Goal: Check status: Check status

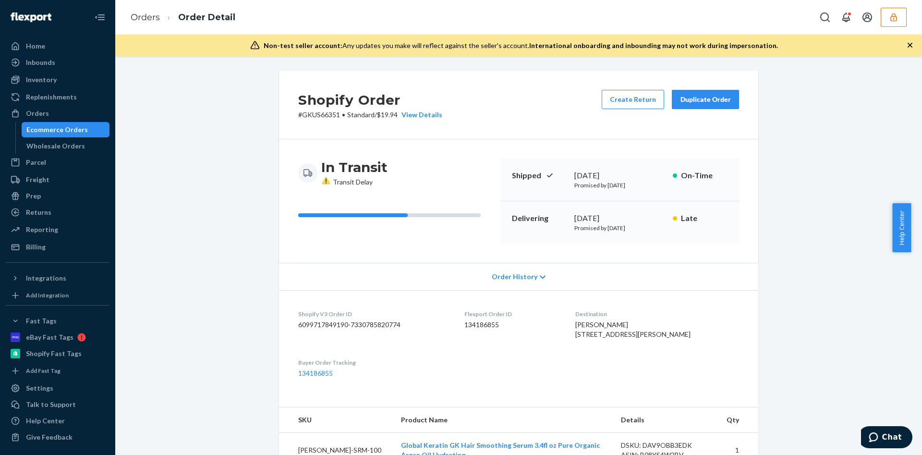
click at [889, 17] on icon "button" at bounding box center [894, 17] width 10 height 10
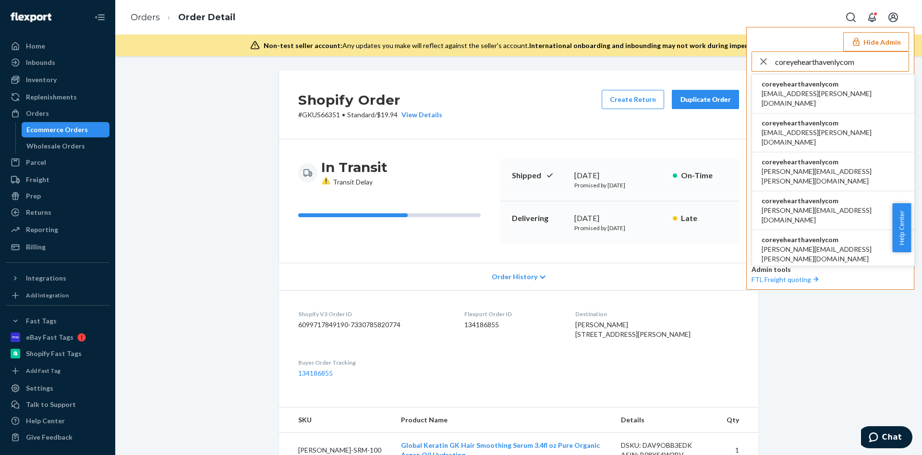
type input "coreyehearthavenlycom"
click at [851, 119] on li "coreyehearthavenlycom almariz.pajara@burrow.com" at bounding box center [833, 132] width 162 height 39
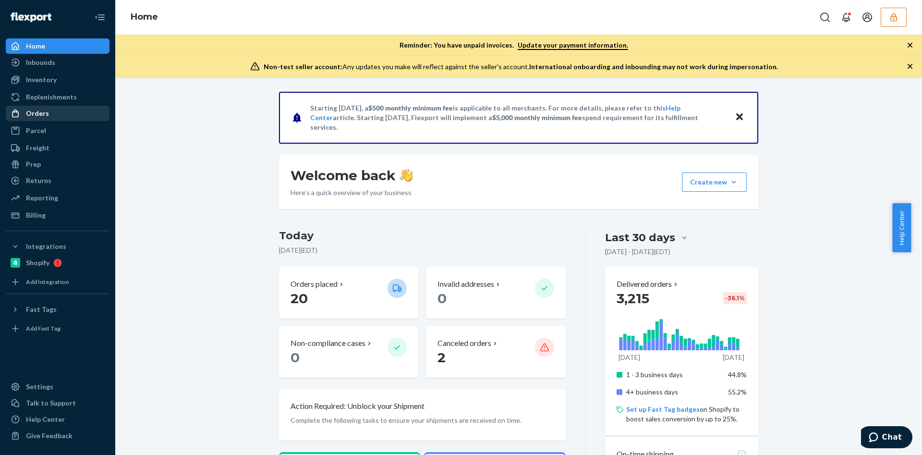
click at [72, 109] on div "Orders" at bounding box center [58, 113] width 102 height 13
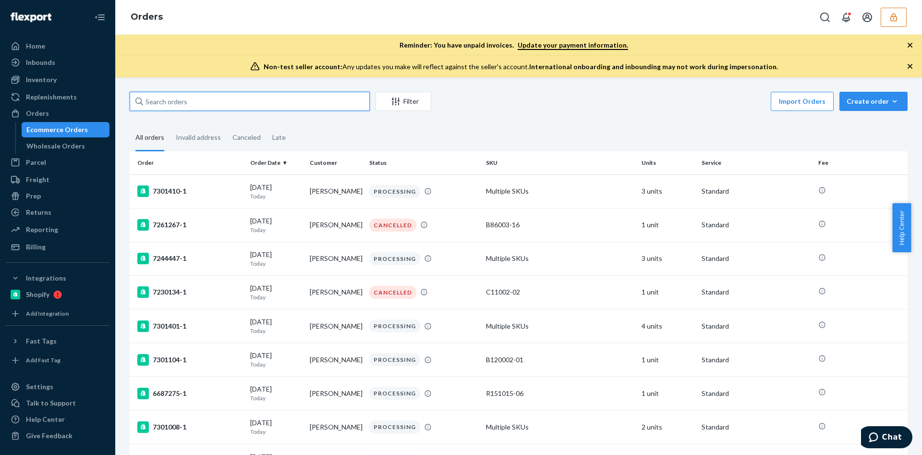
click at [182, 98] on input "text" at bounding box center [250, 101] width 240 height 19
paste input "134341925"
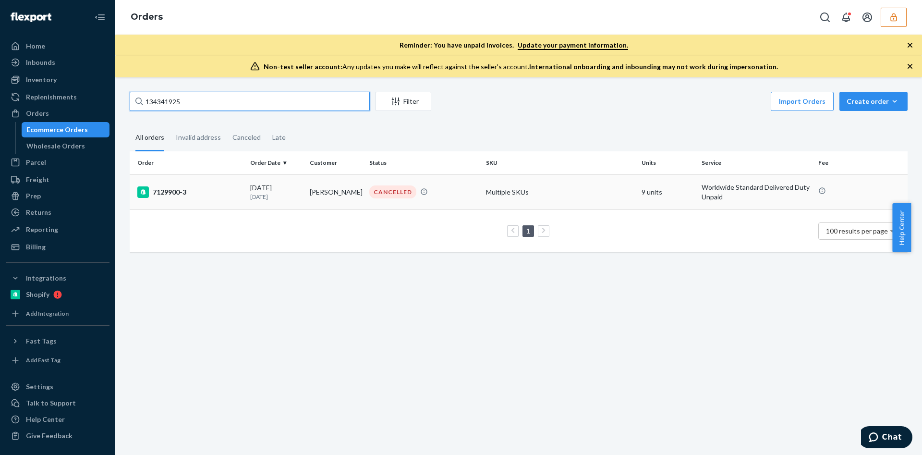
type input "134341925"
click at [247, 194] on td "08/13/2025 8 days ago" at bounding box center [276, 191] width 60 height 35
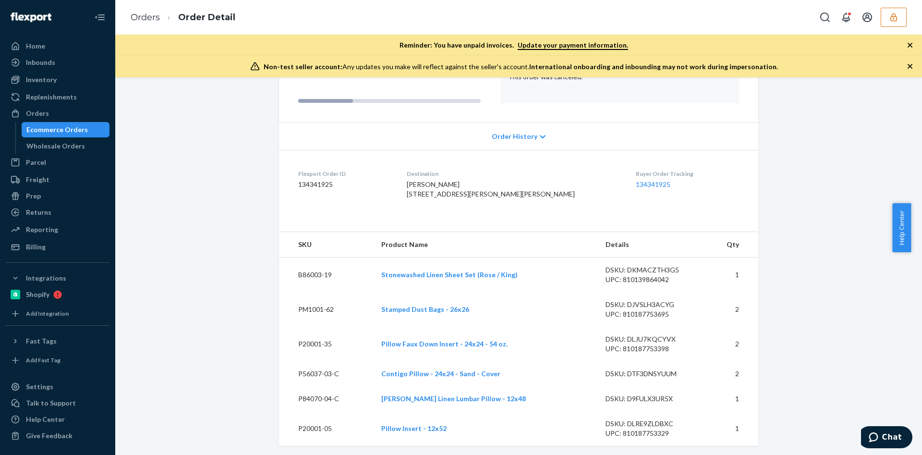
scroll to position [156, 0]
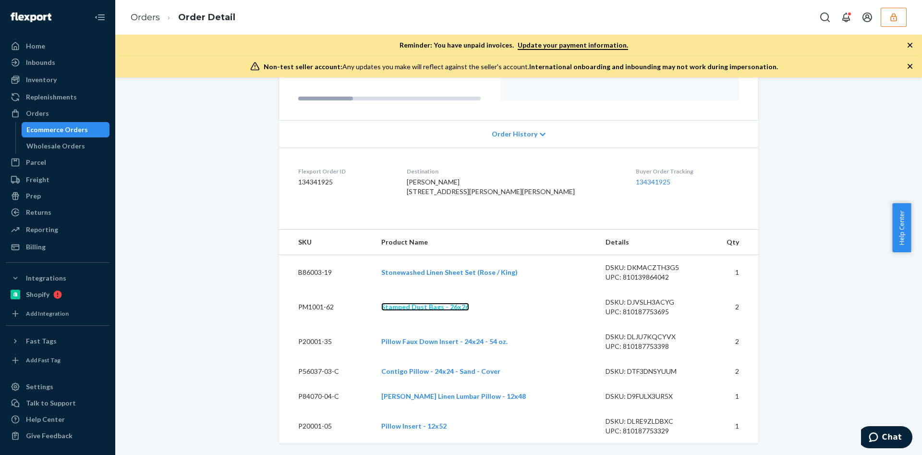
click at [430, 307] on link "Stamped Dust Bags - 26x26" at bounding box center [425, 306] width 88 height 8
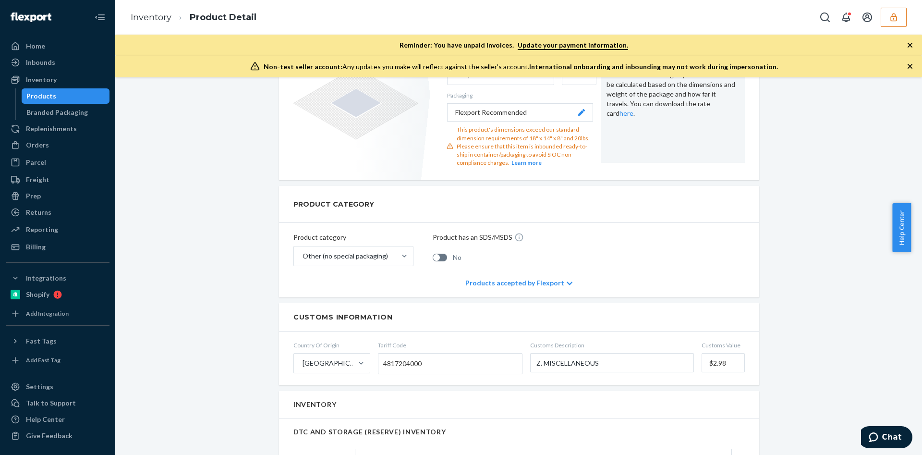
scroll to position [328, 0]
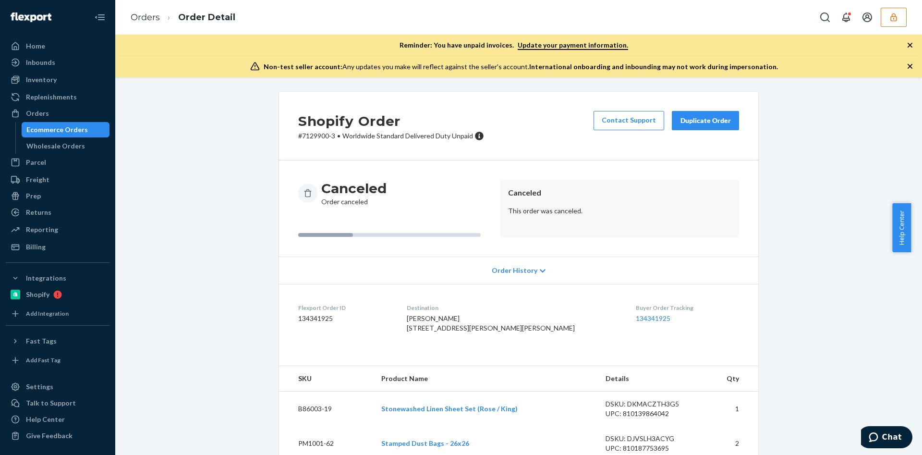
click at [543, 260] on div "Order History" at bounding box center [518, 269] width 479 height 27
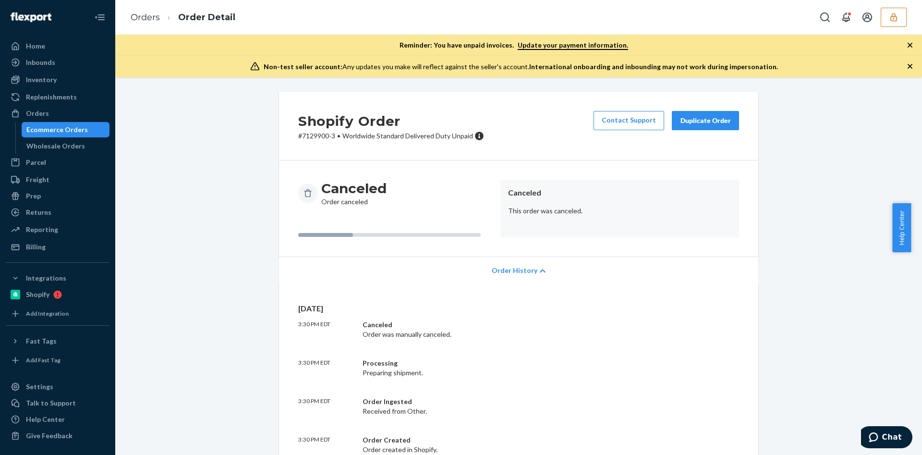
click at [503, 349] on div "Wed, Aug 13 3:30 PM EDT Canceled Order was manually canceled. 3:30 PM EDT Proce…" at bounding box center [518, 378] width 441 height 151
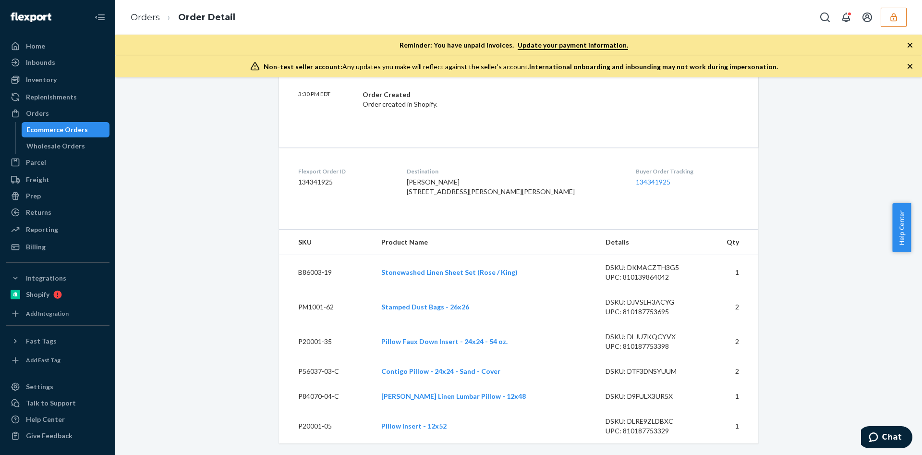
scroll to position [364, 0]
click at [295, 385] on td "P84070-04-C" at bounding box center [326, 396] width 95 height 25
click at [398, 372] on link "Contigo Pillow - 24x24 - Sand - Cover" at bounding box center [440, 371] width 119 height 8
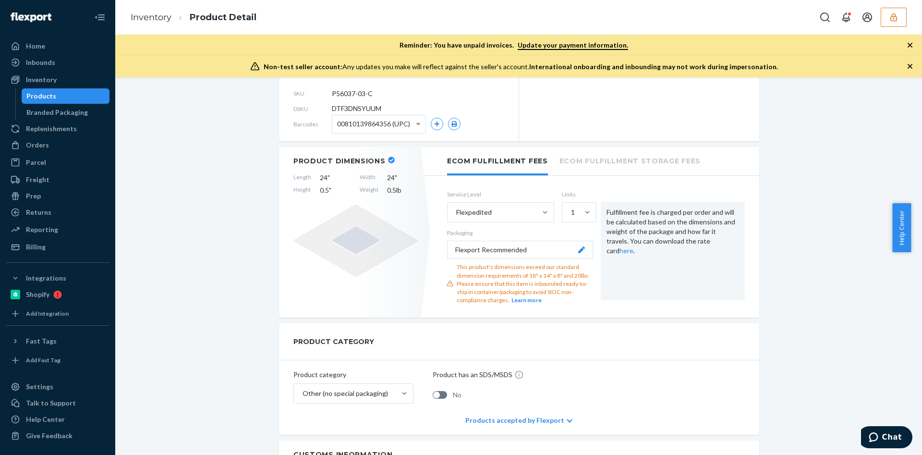
scroll to position [175, 0]
click at [148, 16] on link "Inventory" at bounding box center [151, 17] width 41 height 11
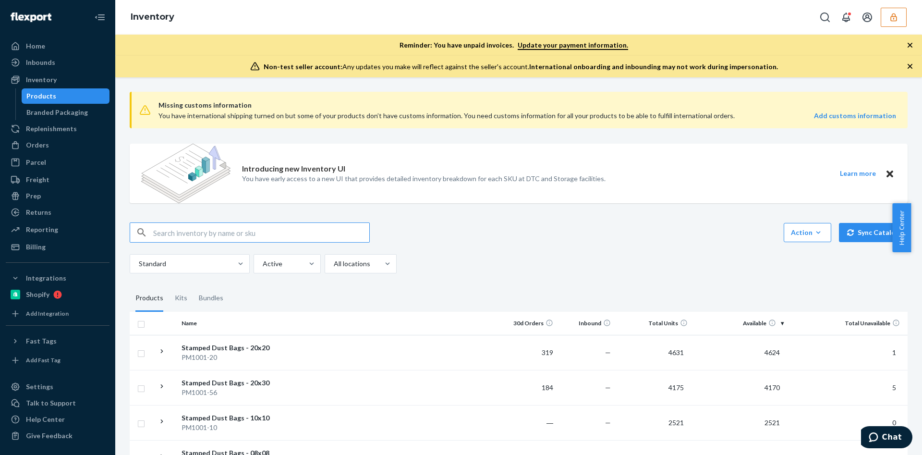
drag, startPoint x: 216, startPoint y: 177, endPoint x: 200, endPoint y: 226, distance: 51.6
paste input "BF9WPSZYQF3"
type input "BF9WPSZYQF3"
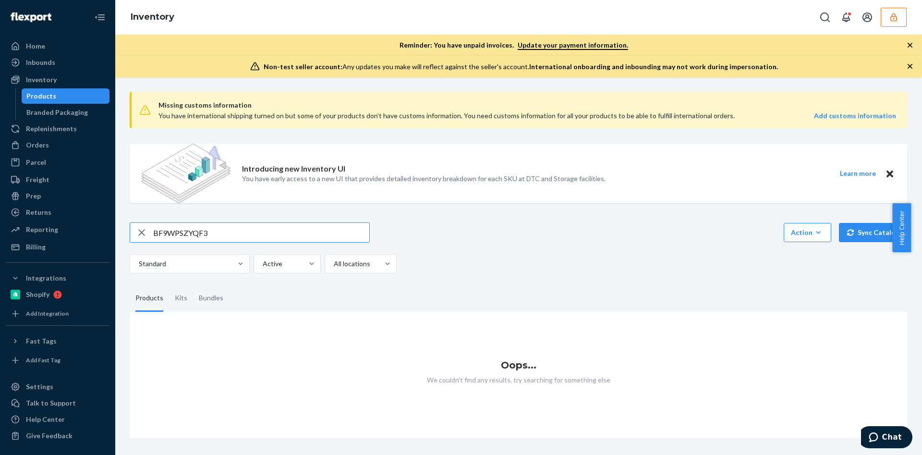
click at [223, 233] on input "BF9WPSZYQF3" at bounding box center [261, 232] width 216 height 19
click at [892, 18] on icon "button" at bounding box center [894, 17] width 10 height 10
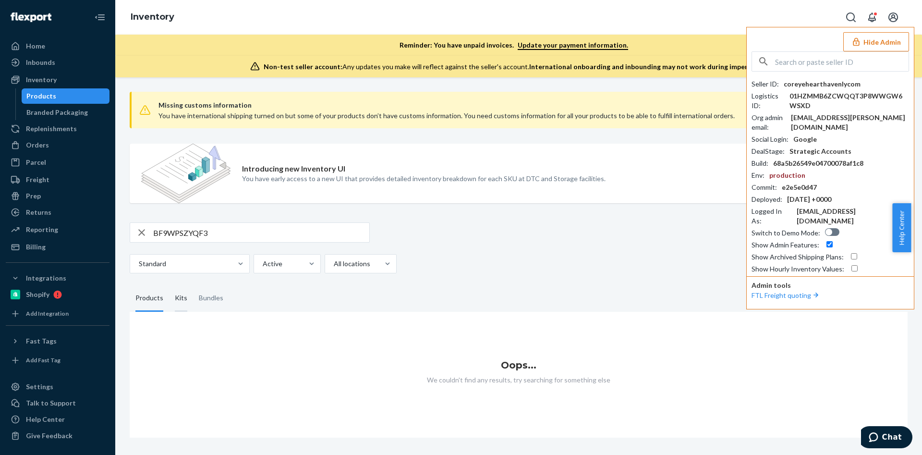
click at [180, 294] on div "Kits" at bounding box center [181, 298] width 12 height 27
click at [169, 285] on input "Kits" at bounding box center [169, 285] width 0 height 0
click at [216, 294] on div "Bundles" at bounding box center [211, 298] width 24 height 27
click at [193, 285] on input "Bundles" at bounding box center [193, 285] width 0 height 0
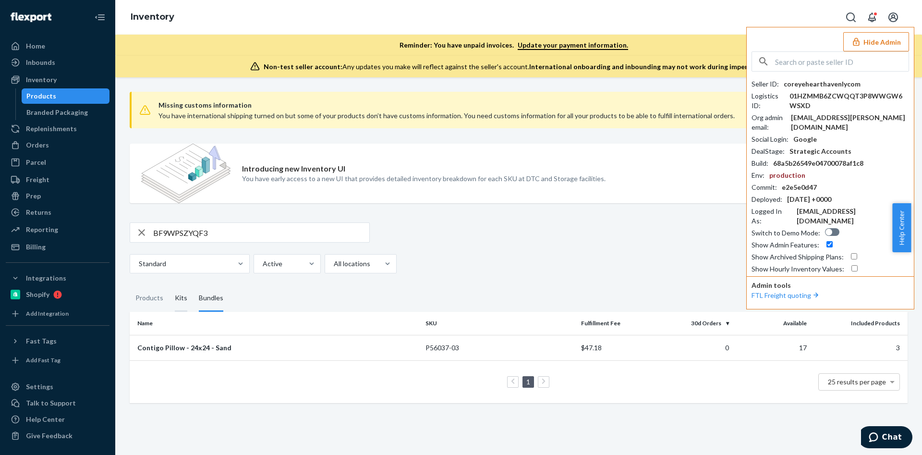
click at [184, 296] on div "Kits" at bounding box center [181, 298] width 12 height 27
click at [169, 285] on input "Kits" at bounding box center [169, 285] width 0 height 0
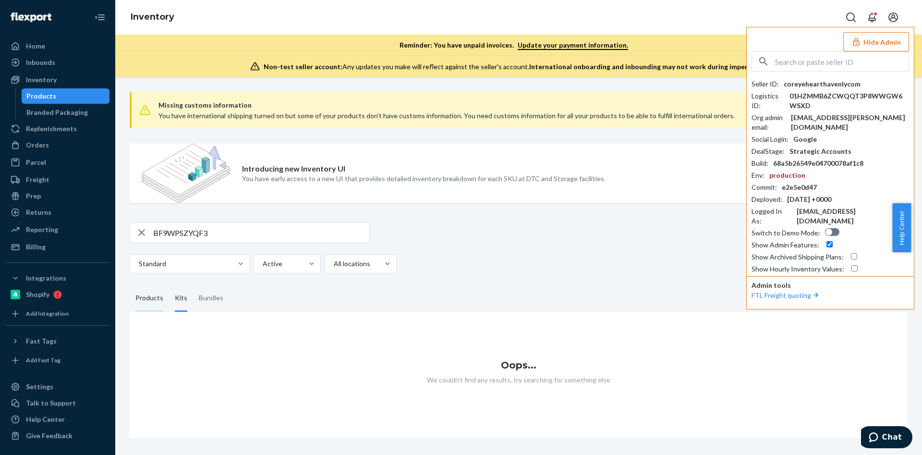
click at [148, 298] on div "Products" at bounding box center [149, 298] width 28 height 27
click at [130, 285] on input "Products" at bounding box center [130, 285] width 0 height 0
click at [217, 297] on div "Bundles" at bounding box center [211, 298] width 24 height 27
click at [193, 285] on input "Bundles" at bounding box center [193, 285] width 0 height 0
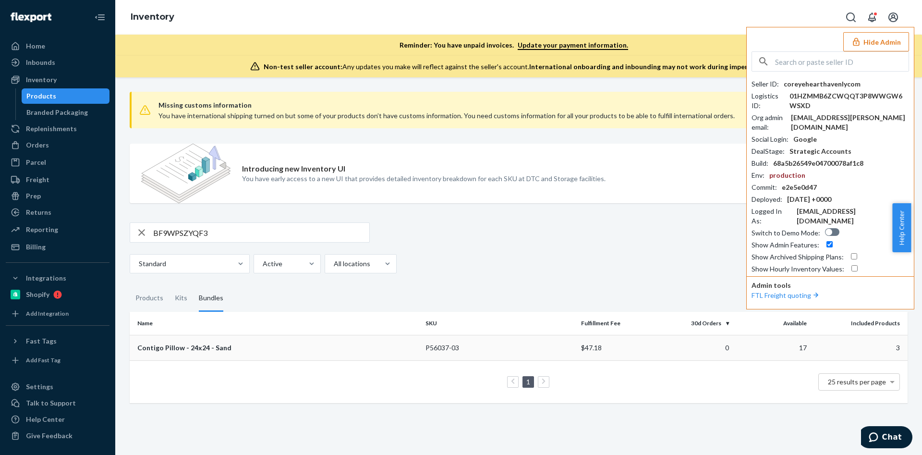
click at [328, 344] on div "Contigo Pillow - 24x24 - Sand" at bounding box center [277, 348] width 280 height 10
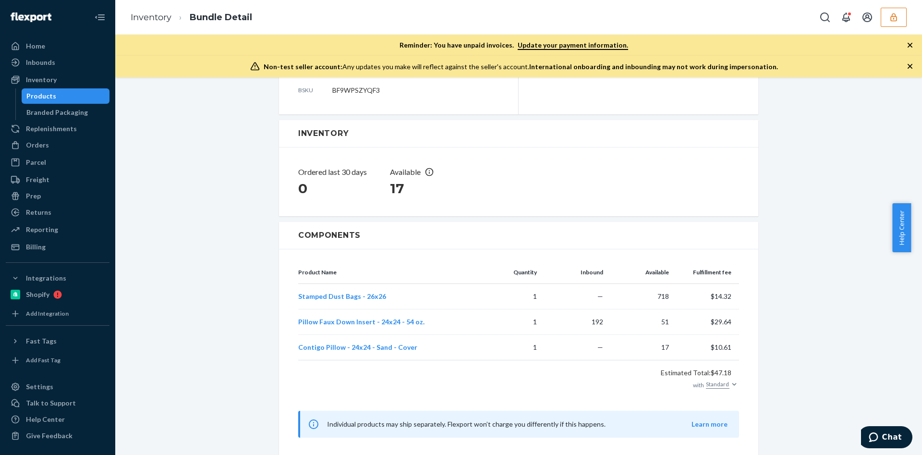
scroll to position [123, 0]
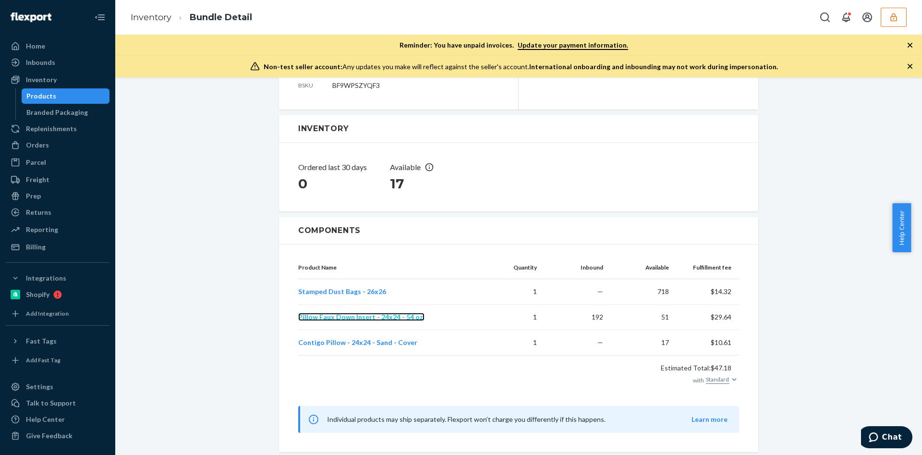
click at [353, 319] on span "Pillow Faux Down Insert - 24x24 - 54 oz." at bounding box center [361, 317] width 126 height 8
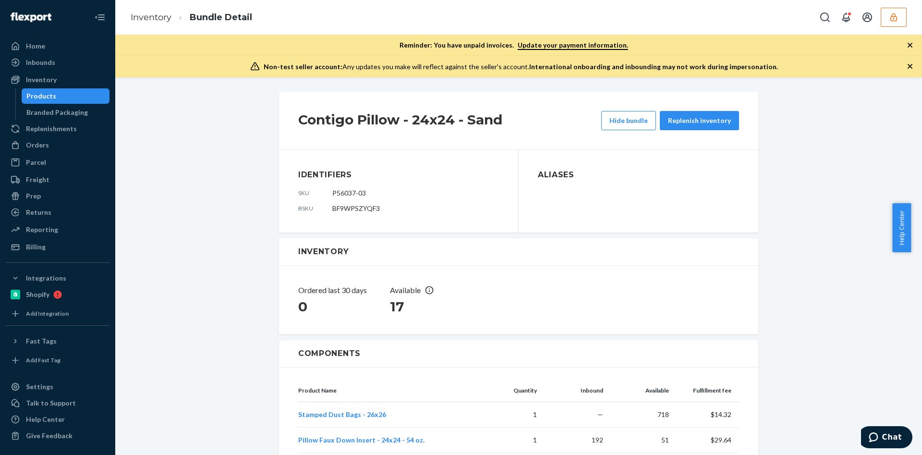
click at [897, 16] on icon "button" at bounding box center [894, 17] width 10 height 10
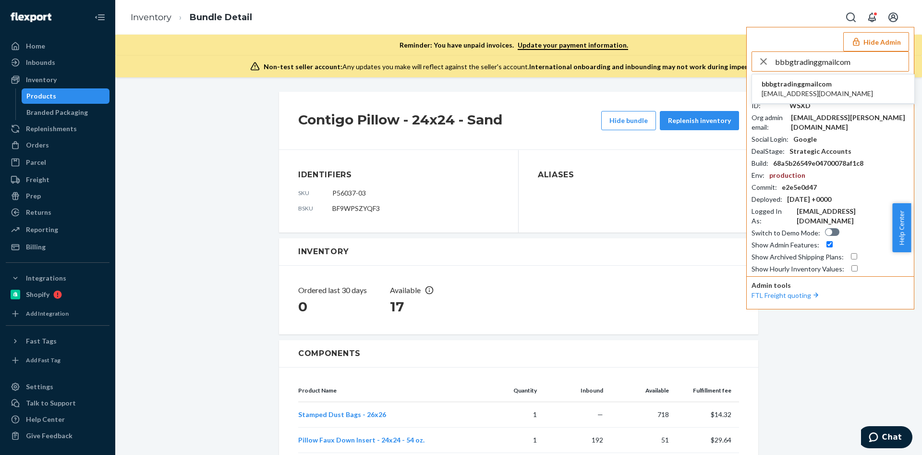
type input "bbbgtradinggmailcom"
click at [843, 90] on li "bbbgtradinggmailcom bb.bgtrading@gmail.com" at bounding box center [833, 88] width 162 height 29
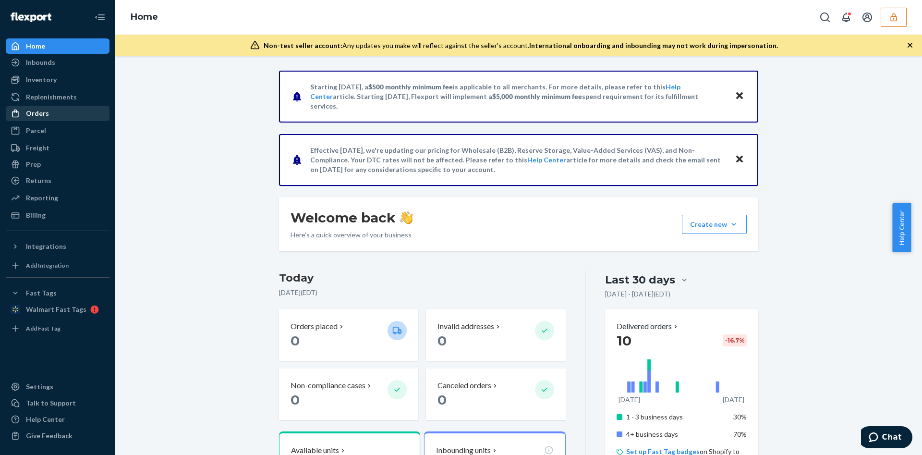
click at [39, 111] on div "Orders" at bounding box center [37, 113] width 23 height 10
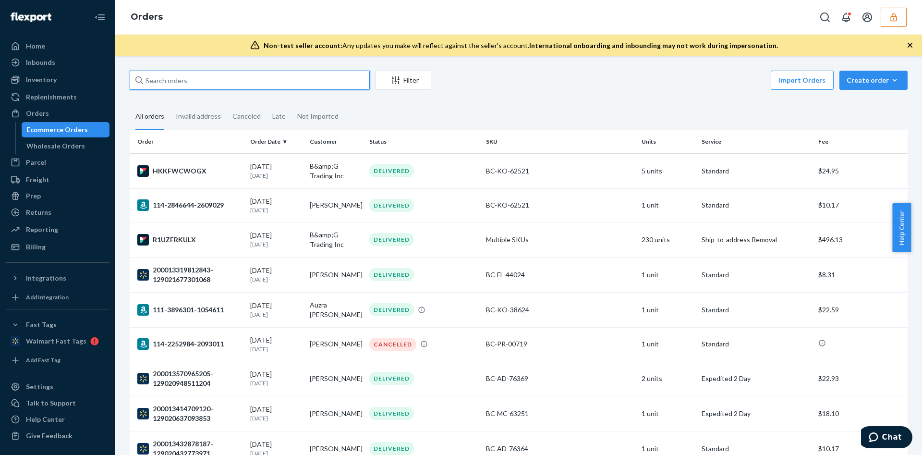
paste input "133839613"
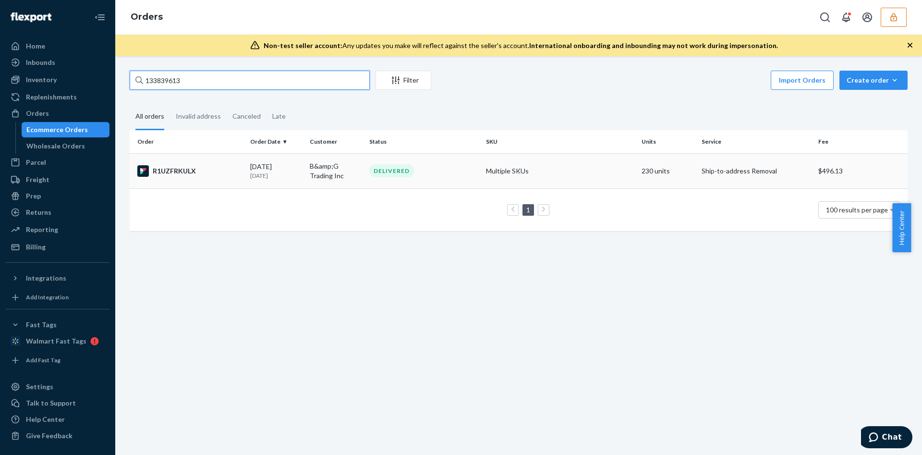
type input "133839613"
click at [256, 177] on p "16 days ago" at bounding box center [276, 175] width 52 height 8
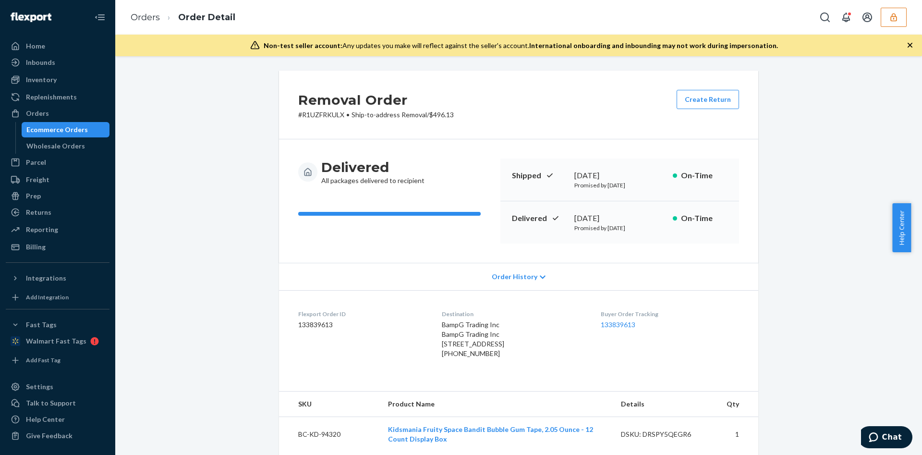
click at [891, 21] on icon "button" at bounding box center [893, 17] width 6 height 8
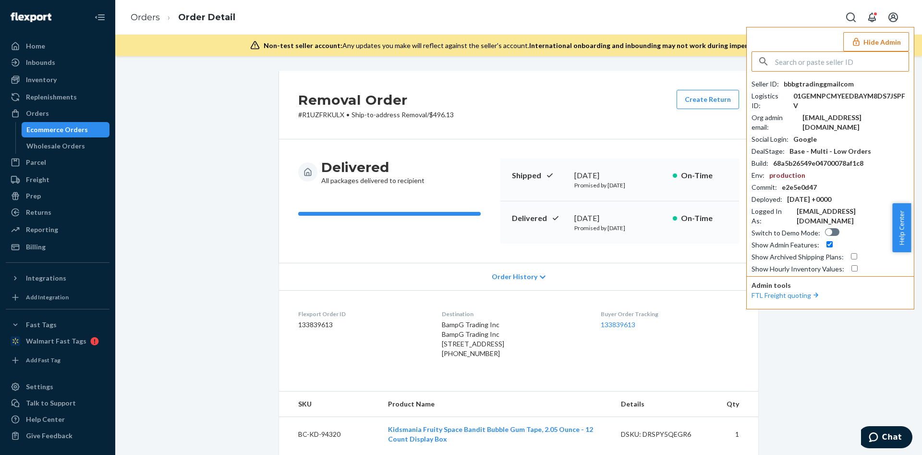
drag, startPoint x: 823, startPoint y: 64, endPoint x: 816, endPoint y: 71, distance: 9.8
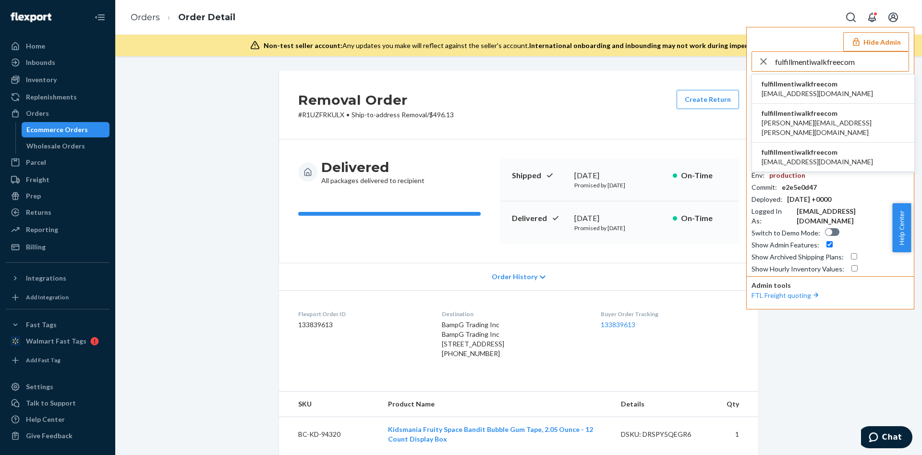
type input "fulfillmentiwalkfreecom"
click at [800, 89] on span "fulfillment@iwalk-free.com" at bounding box center [816, 94] width 111 height 10
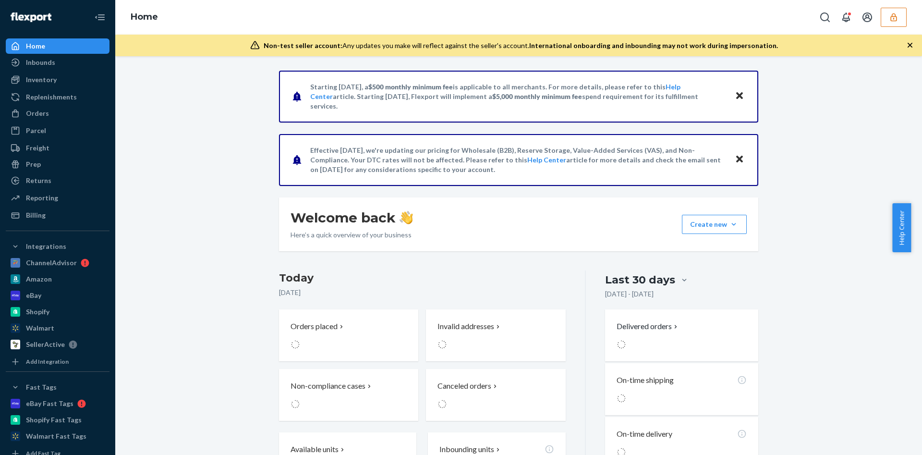
click at [886, 13] on button "button" at bounding box center [893, 17] width 26 height 19
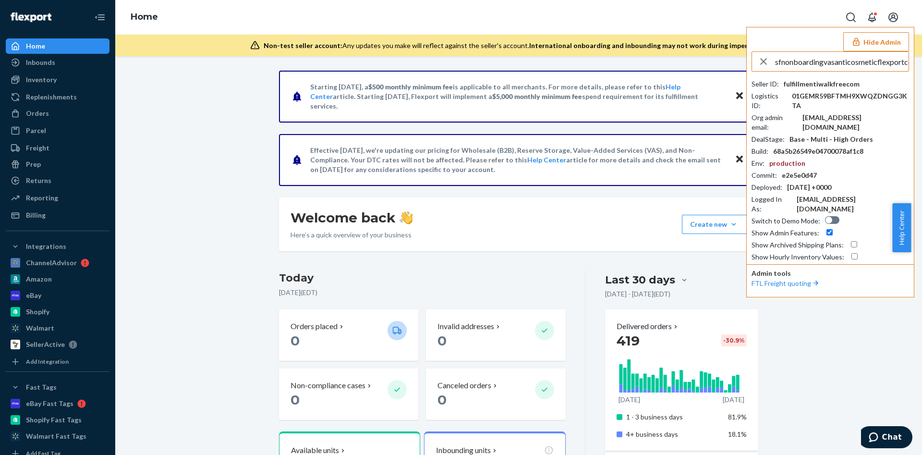
scroll to position [0, 10]
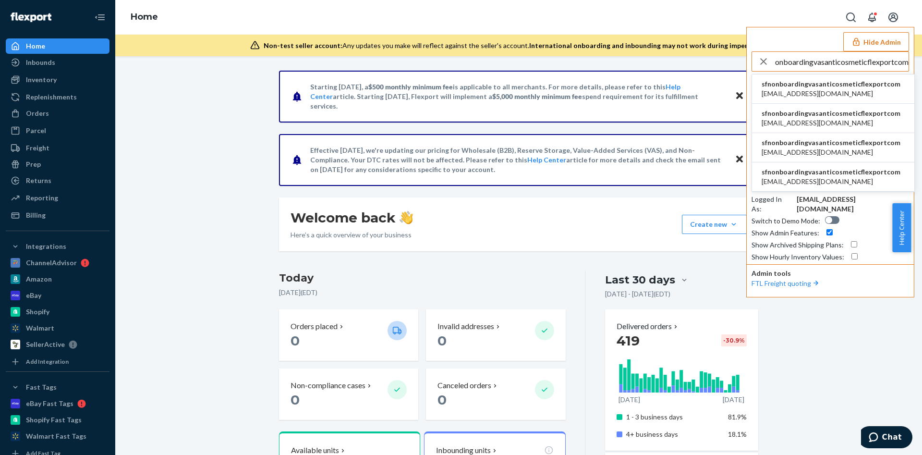
type input "sfnonboardingvasanticosmeticflexportcom"
click at [797, 113] on span "sfnonboardingvasanticosmeticflexportcom" at bounding box center [830, 113] width 139 height 10
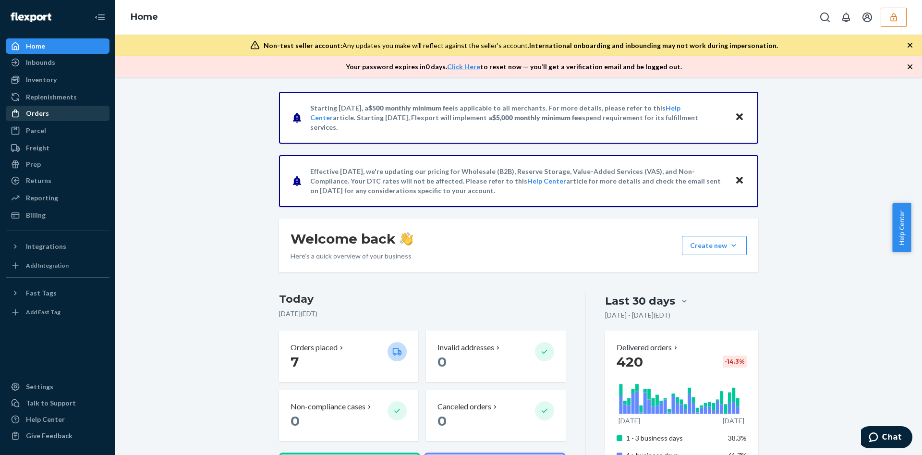
click at [44, 112] on div "Orders" at bounding box center [37, 113] width 23 height 10
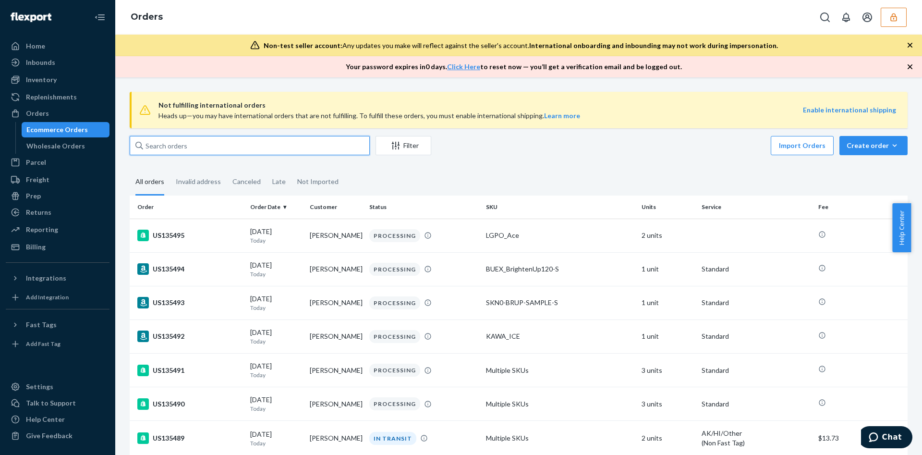
click at [167, 141] on input "text" at bounding box center [250, 145] width 240 height 19
paste input "US135009"
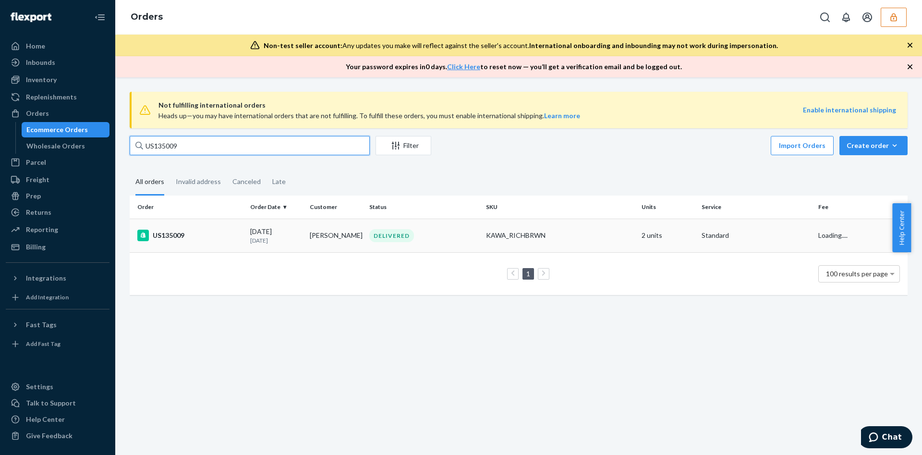
type input "US135009"
click at [259, 230] on div "08/01/2025 20 days ago" at bounding box center [276, 236] width 52 height 18
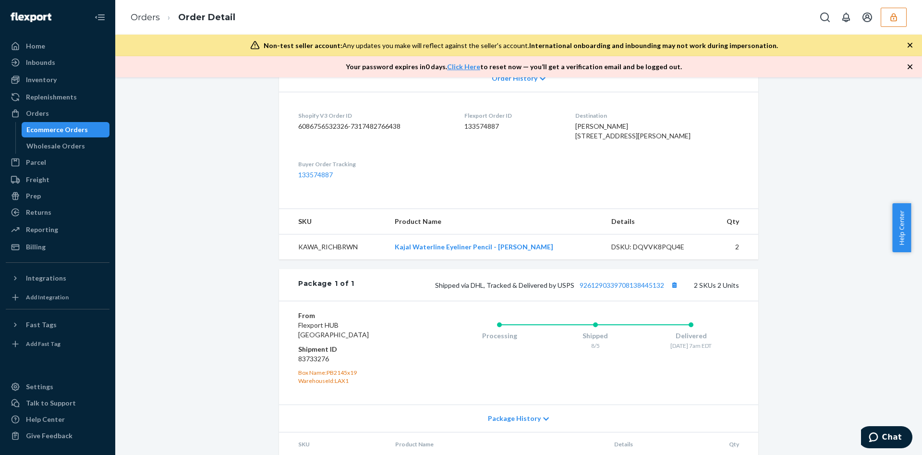
scroll to position [167, 0]
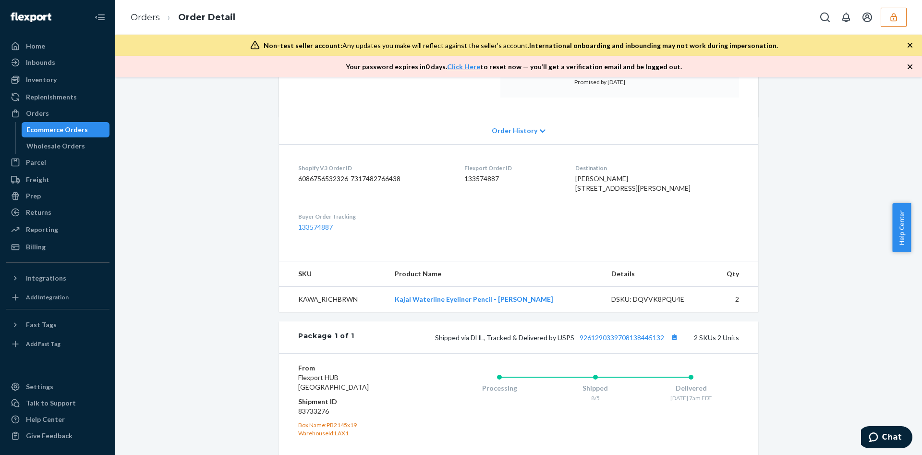
click at [520, 121] on div "Order History" at bounding box center [518, 130] width 479 height 27
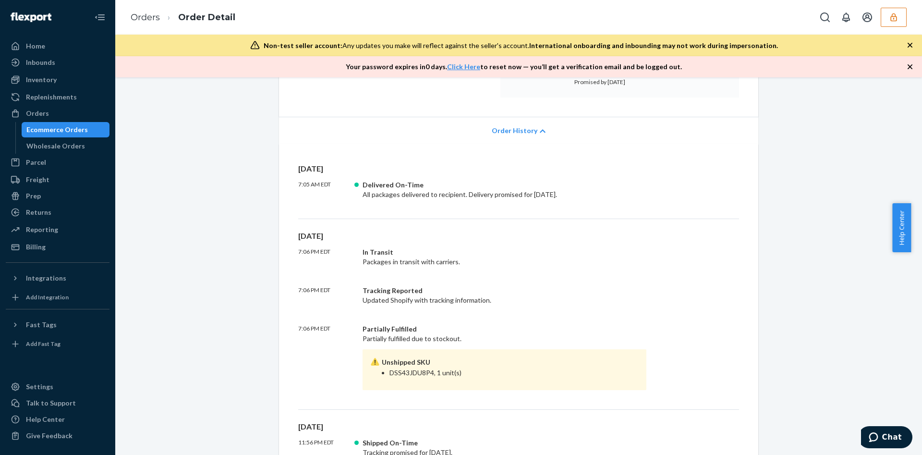
click at [890, 18] on icon "button" at bounding box center [894, 17] width 10 height 10
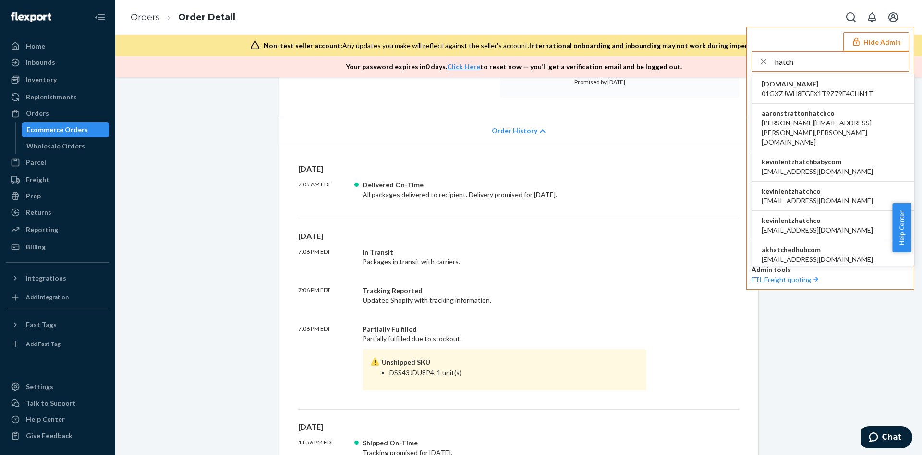
type input "hatch"
click at [849, 216] on span "kevinlentzhatchco" at bounding box center [816, 221] width 111 height 10
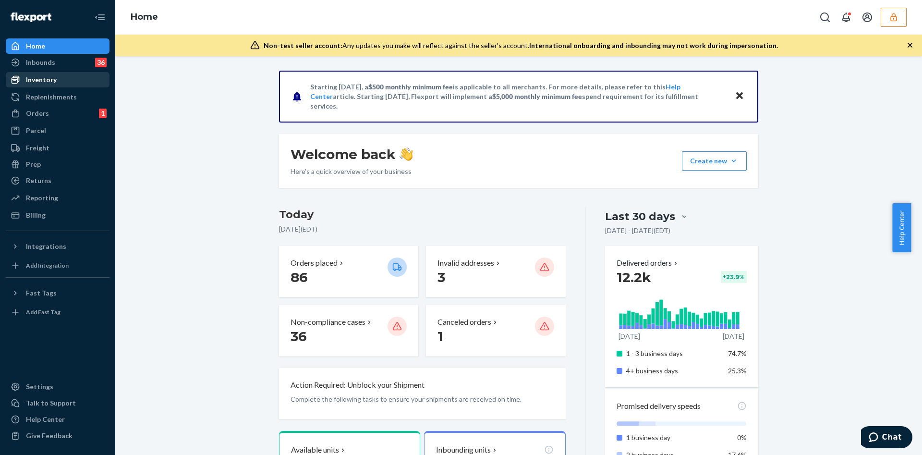
click at [79, 77] on div "Inventory" at bounding box center [58, 79] width 102 height 13
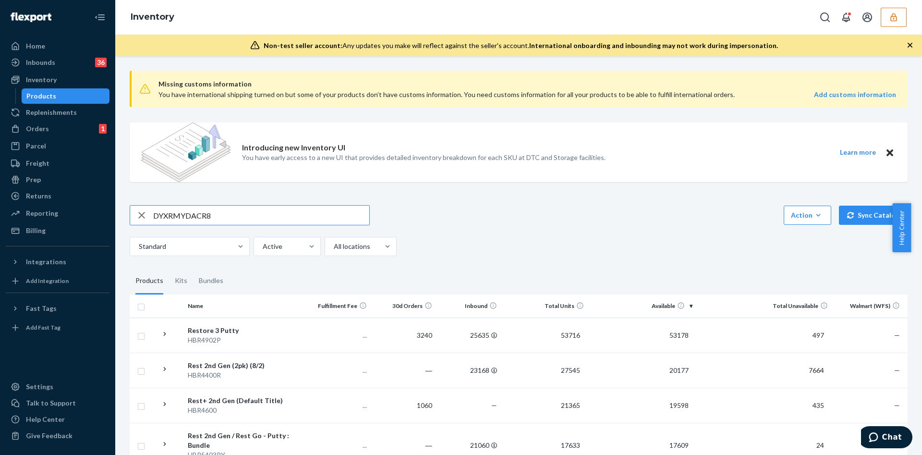
type input "DYXRMYDACR8"
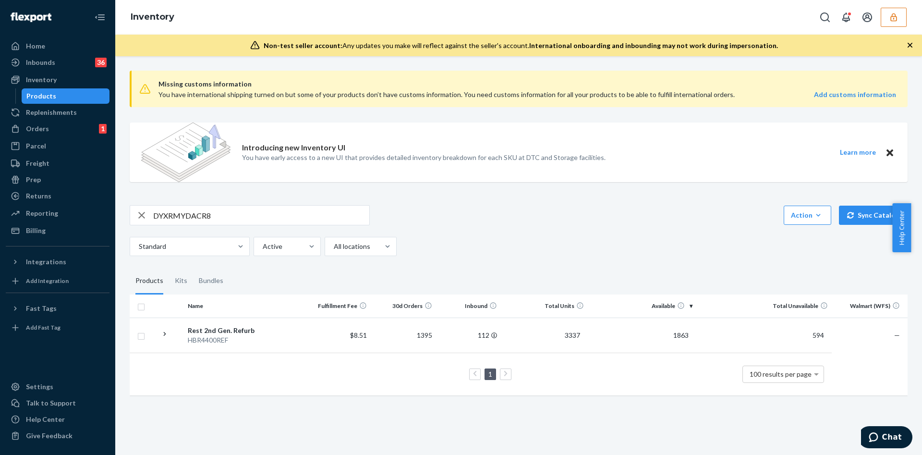
click at [902, 12] on button "button" at bounding box center [893, 17] width 26 height 19
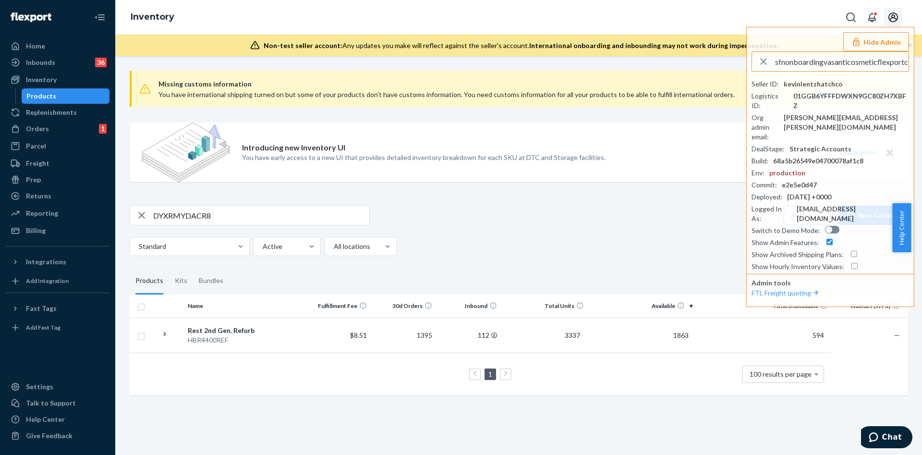
scroll to position [0, 10]
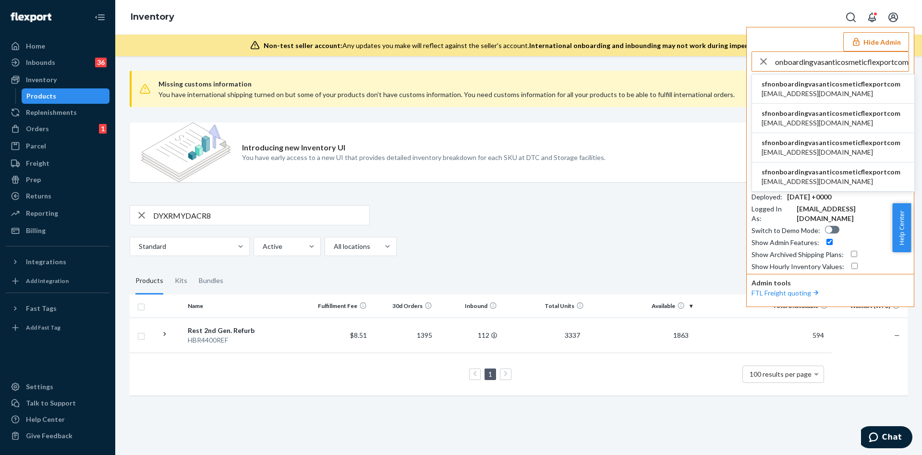
type input "sfnonboardingvasanticosmeticflexportcom"
click at [815, 122] on span "[EMAIL_ADDRESS][DOMAIN_NAME]" at bounding box center [830, 123] width 139 height 10
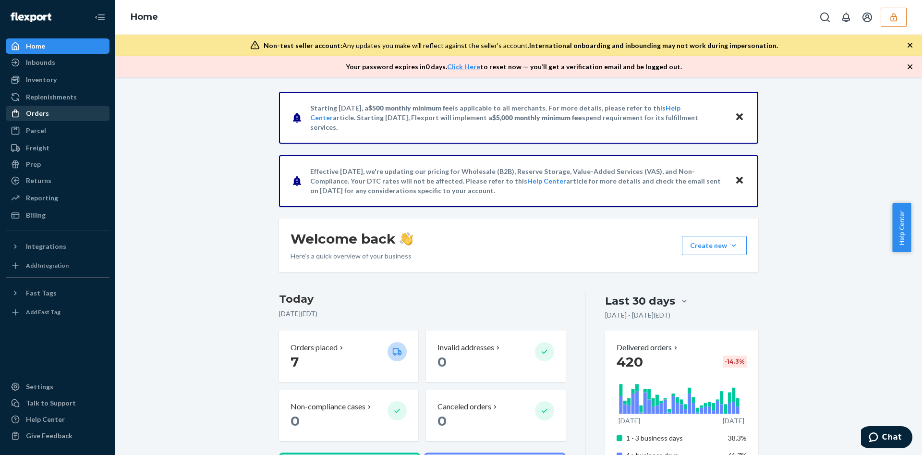
click at [81, 112] on div "Orders" at bounding box center [58, 113] width 102 height 13
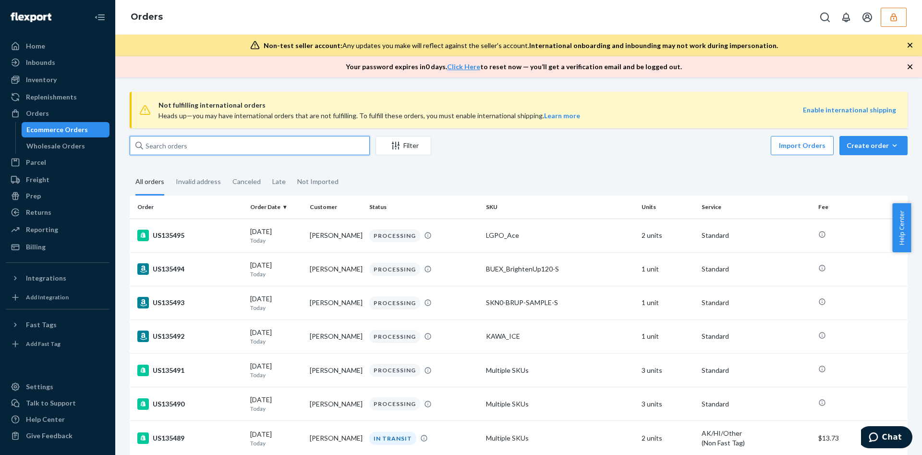
click at [157, 144] on input "text" at bounding box center [250, 145] width 240 height 19
paste input "US135009"
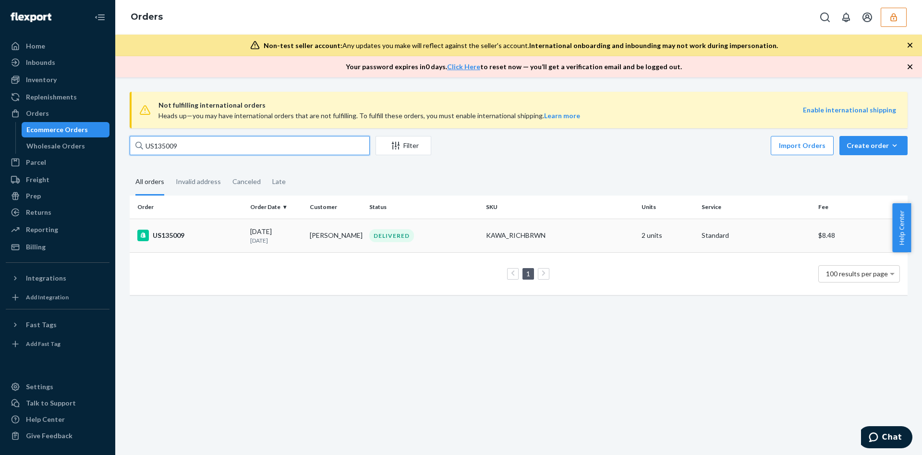
type input "US135009"
click at [232, 229] on td "US135009" at bounding box center [188, 235] width 117 height 34
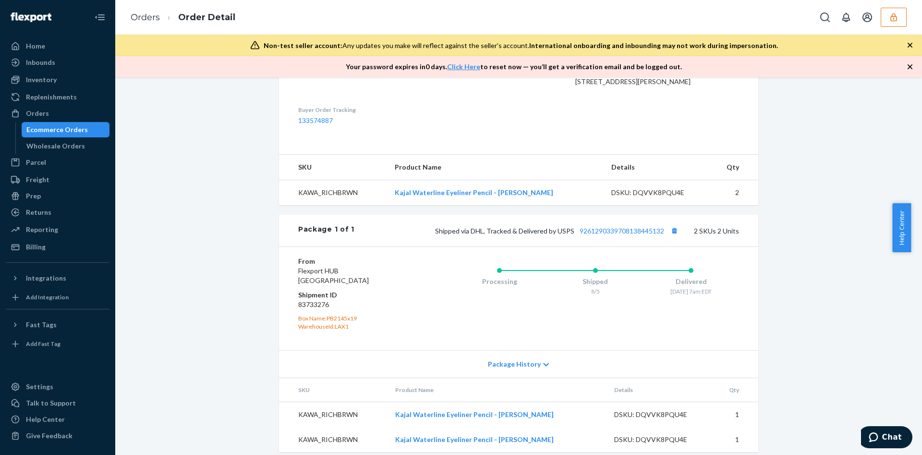
scroll to position [311, 0]
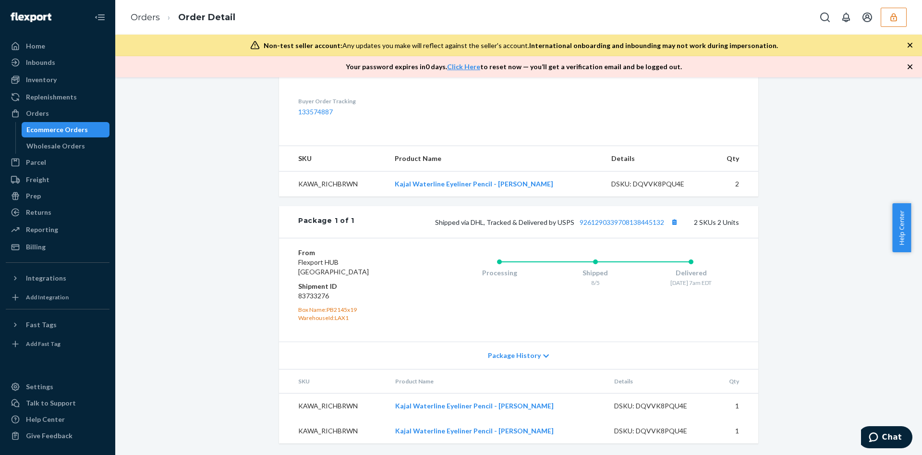
click at [190, 197] on div "Shopify Order # US135009 • Standard / $8.48 View Details Contact Support Submit…" at bounding box center [518, 131] width 792 height 645
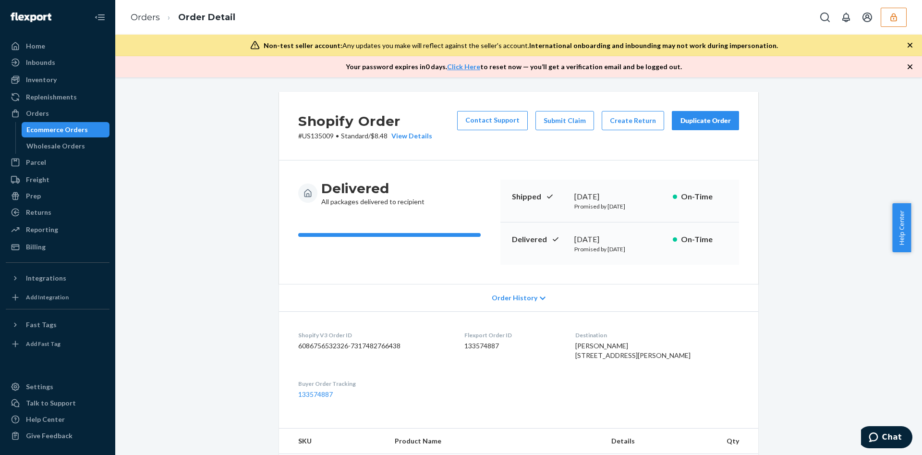
click at [529, 296] on span "Order History" at bounding box center [515, 298] width 46 height 10
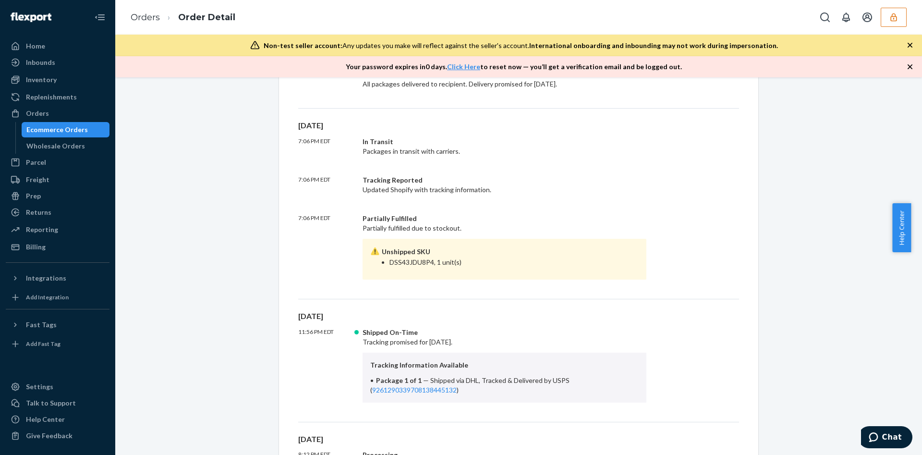
scroll to position [288, 0]
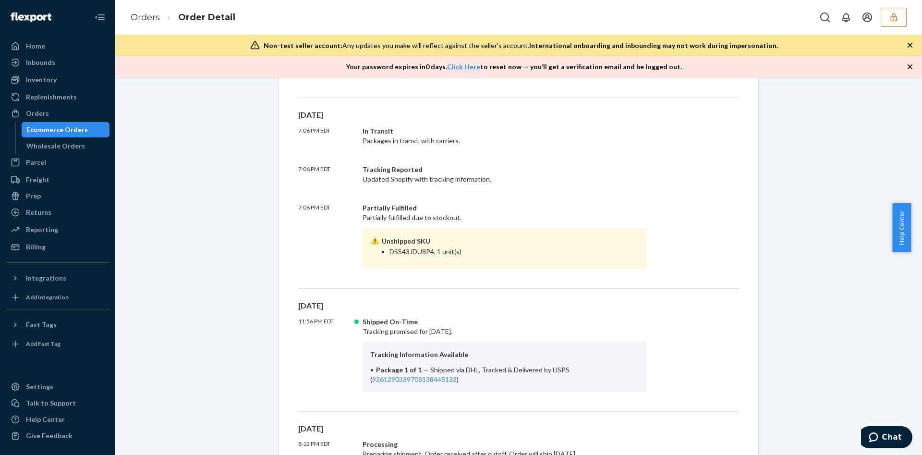
click at [406, 252] on li "DSS43JDU8P4, 1 unit(s)" at bounding box center [513, 252] width 249 height 10
copy li "DSS43JDU8P4"
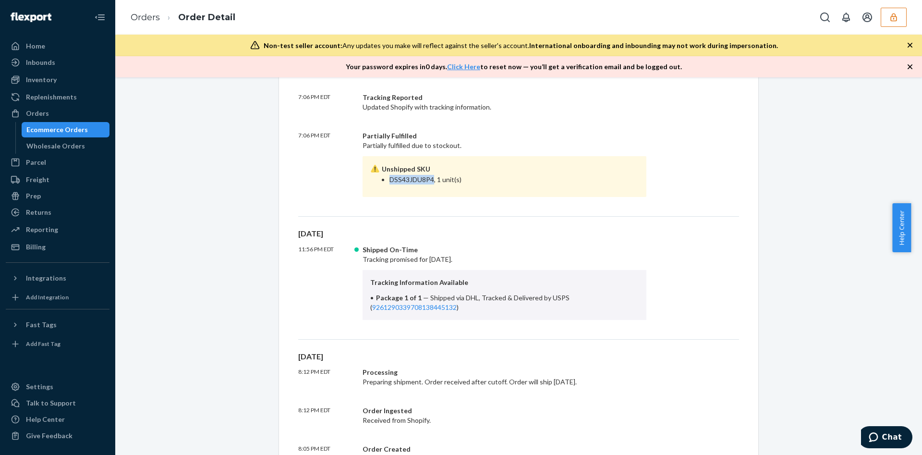
scroll to position [720, 0]
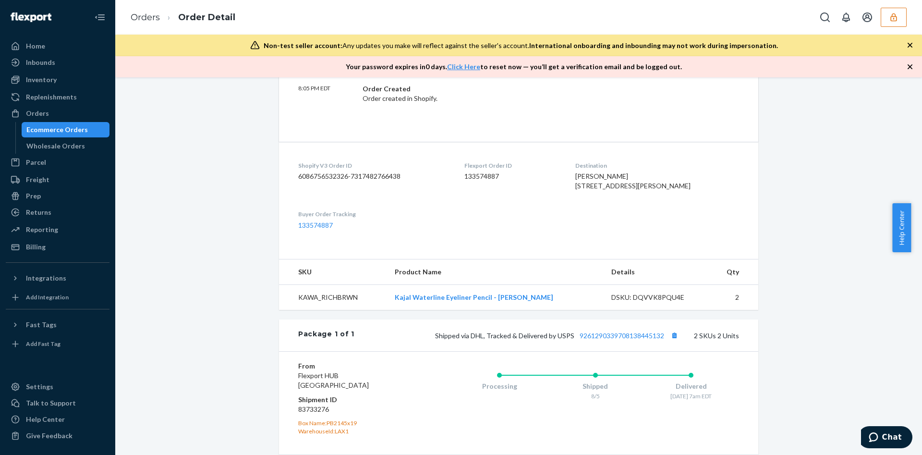
click at [500, 173] on dd "133574887" at bounding box center [512, 176] width 96 height 10
copy dd "133574887"
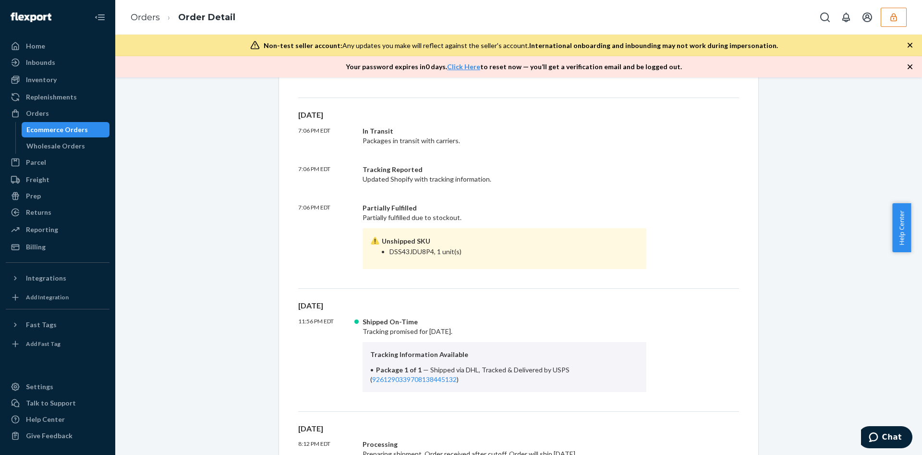
scroll to position [504, 0]
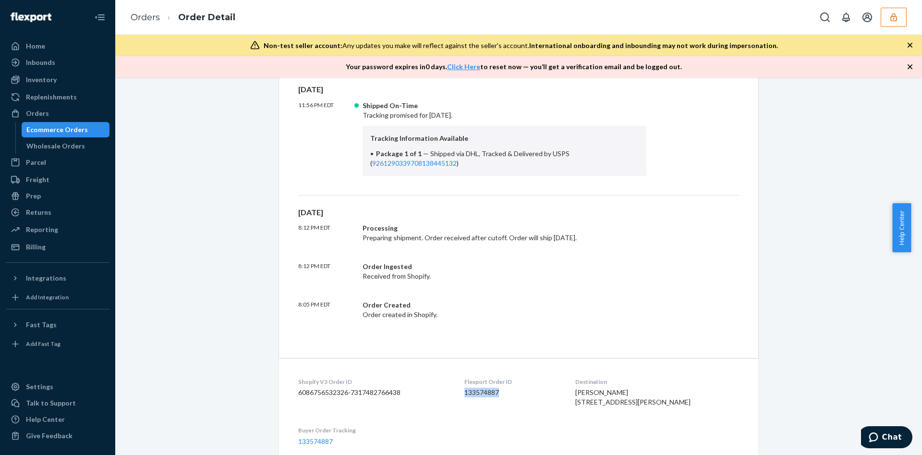
copy dd "133574887"
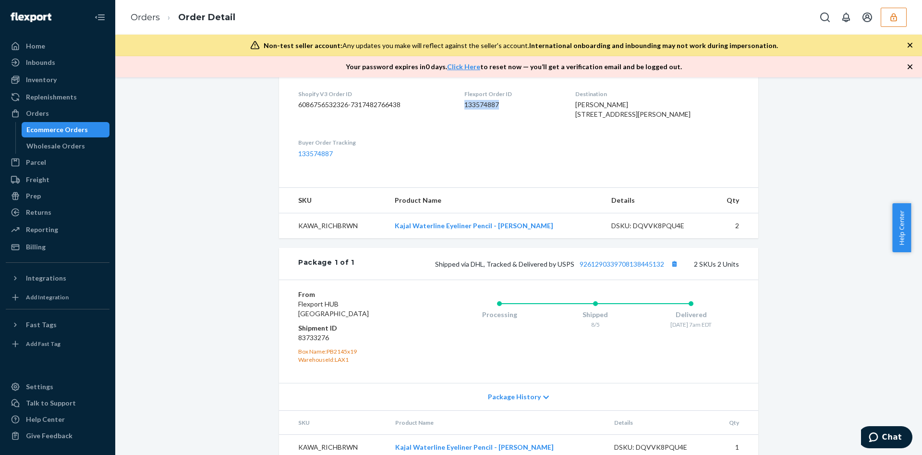
scroll to position [862, 0]
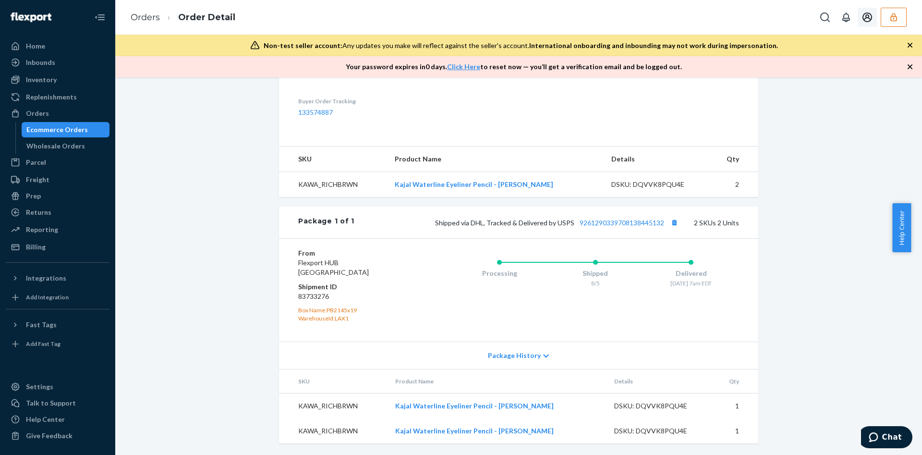
drag, startPoint x: 890, startPoint y: 16, endPoint x: 883, endPoint y: 12, distance: 8.2
click at [884, 12] on button "button" at bounding box center [893, 17] width 26 height 19
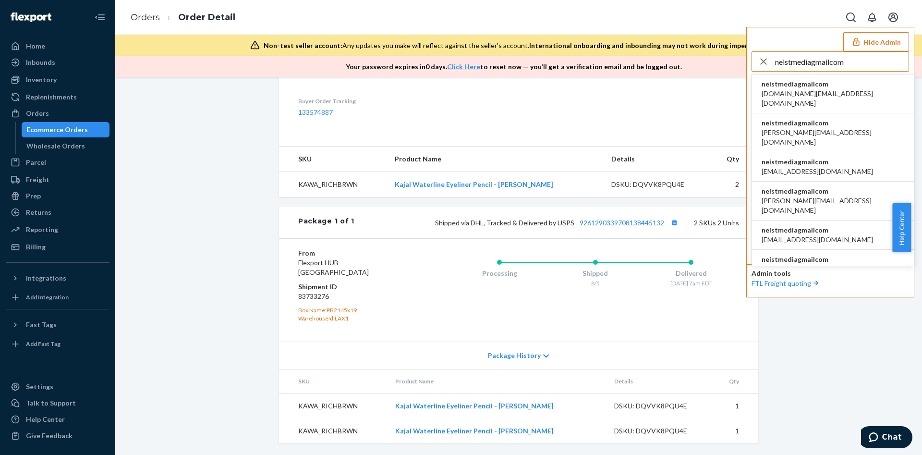
type input "neistmediagmailcom"
click at [814, 87] on span "neistmediagmailcom" at bounding box center [832, 84] width 143 height 10
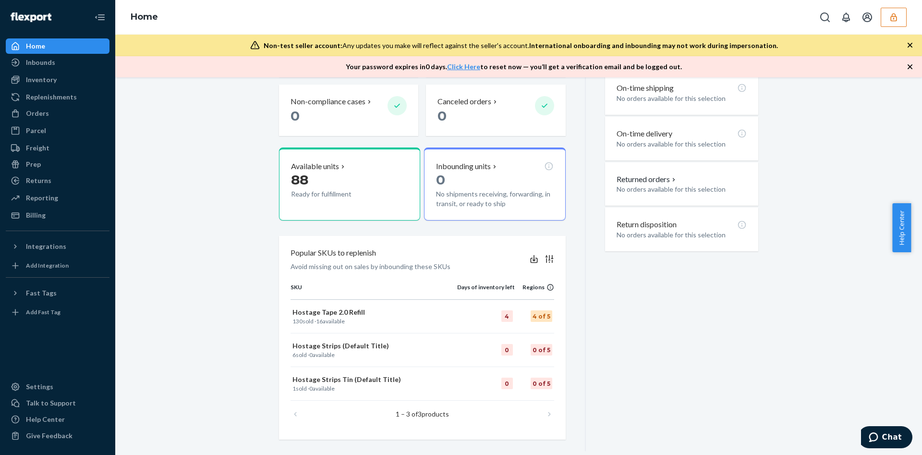
scroll to position [320, 0]
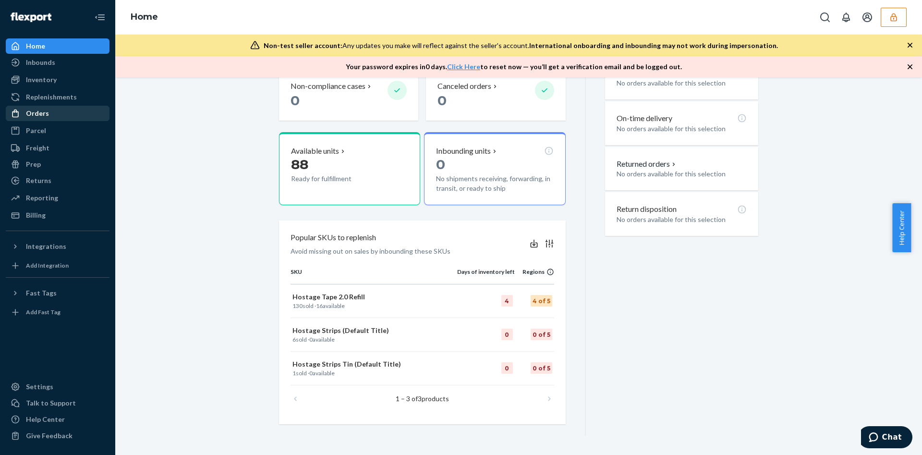
click at [44, 109] on div "Orders" at bounding box center [37, 113] width 23 height 10
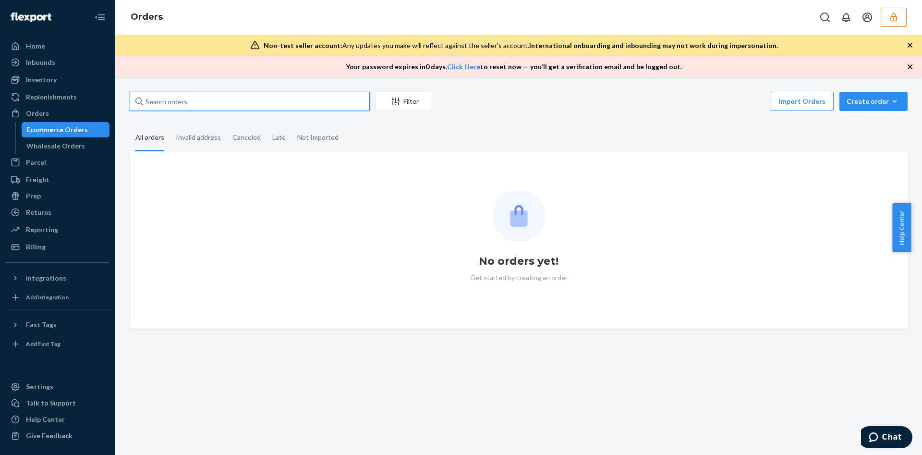
click at [198, 105] on input "text" at bounding box center [250, 101] width 240 height 19
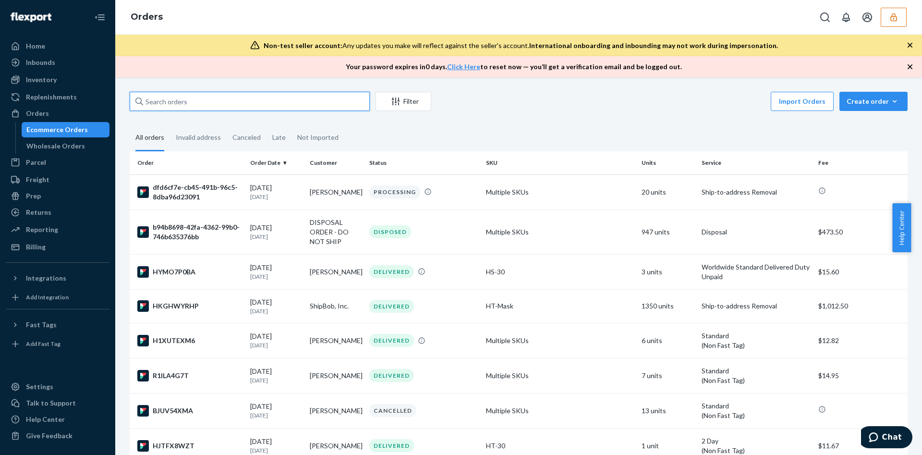
paste input "585628"
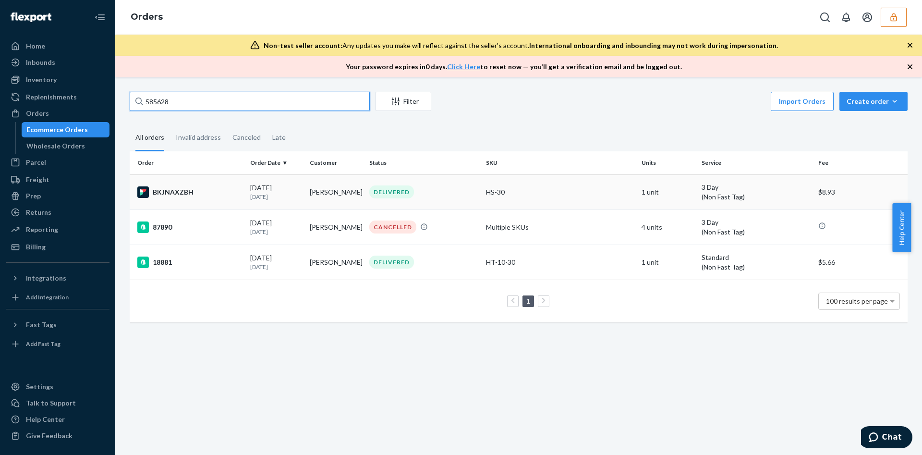
type input "585628"
click at [241, 184] on td "BKJNAXZBH" at bounding box center [188, 191] width 117 height 35
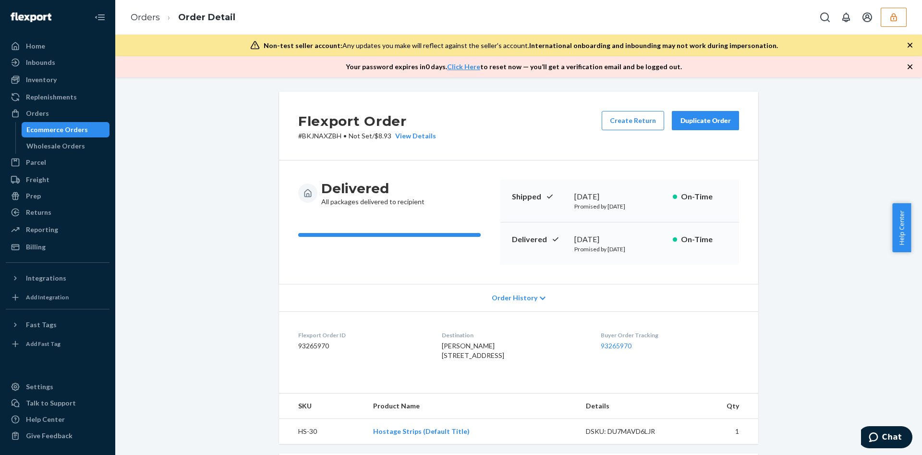
click at [907, 42] on icon "button" at bounding box center [910, 45] width 10 height 10
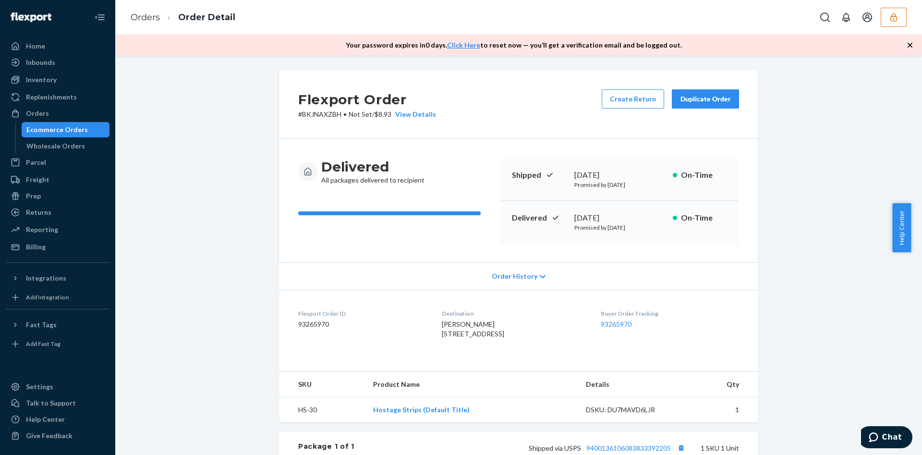
click at [907, 42] on icon "button" at bounding box center [910, 45] width 10 height 10
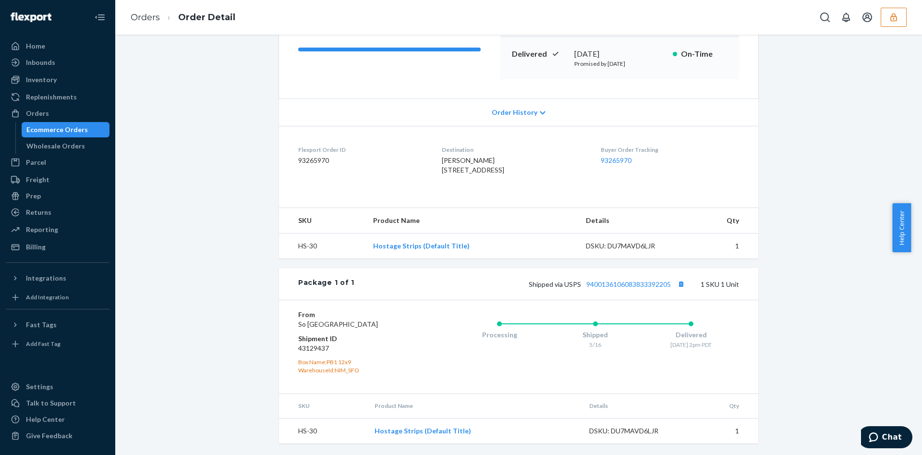
scroll to position [162, 0]
click at [80, 244] on div "Billing" at bounding box center [58, 246] width 102 height 13
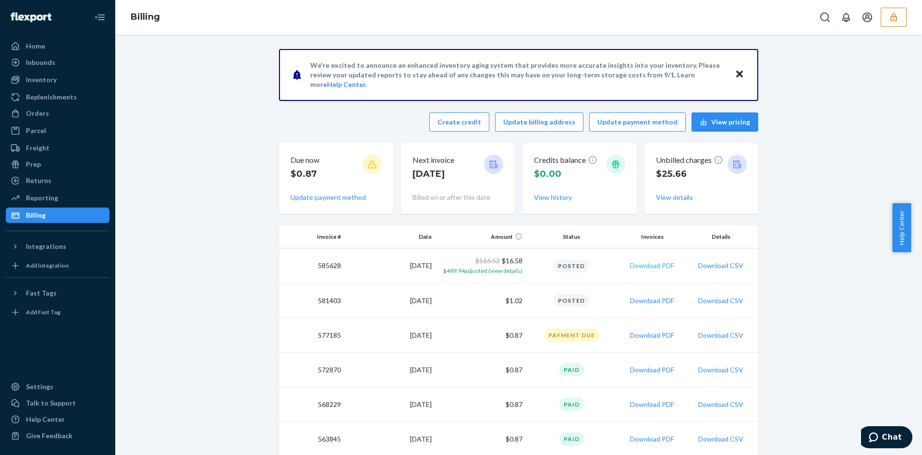
click at [649, 266] on button "Download PDF" at bounding box center [652, 266] width 44 height 10
click at [897, 3] on div "Billing" at bounding box center [518, 17] width 806 height 35
click at [897, 11] on button "button" at bounding box center [893, 17] width 26 height 19
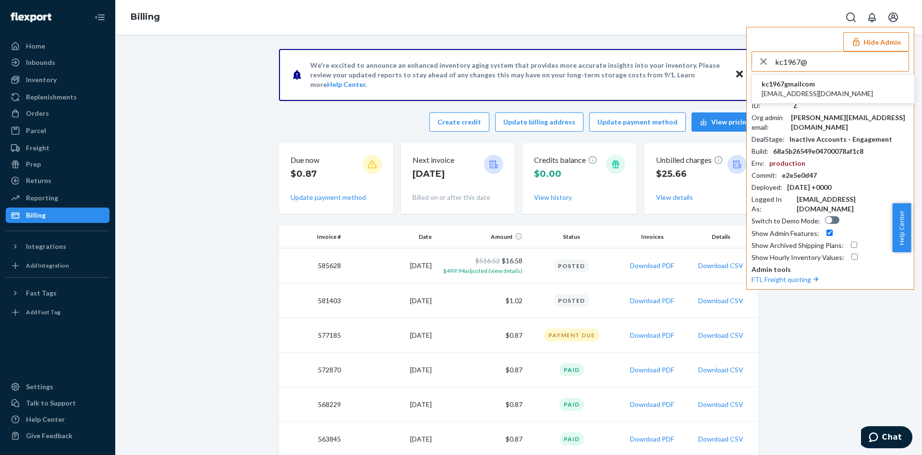
type input "kc1967@"
click at [816, 84] on span "kc1967gmailcom" at bounding box center [816, 84] width 111 height 10
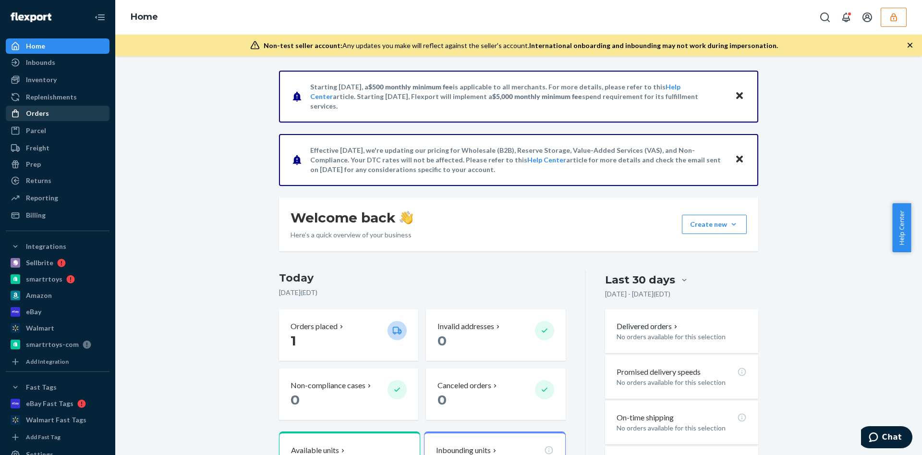
click at [47, 112] on div "Orders" at bounding box center [37, 113] width 23 height 10
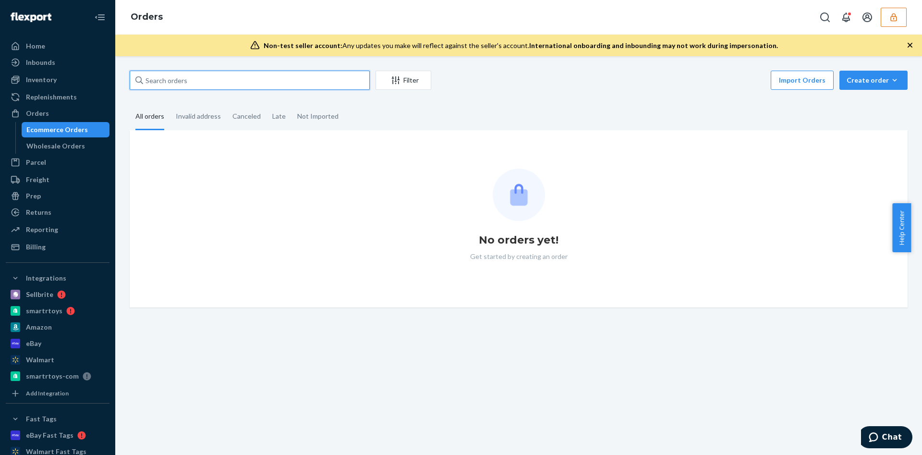
click at [173, 81] on input "text" at bounding box center [250, 80] width 240 height 19
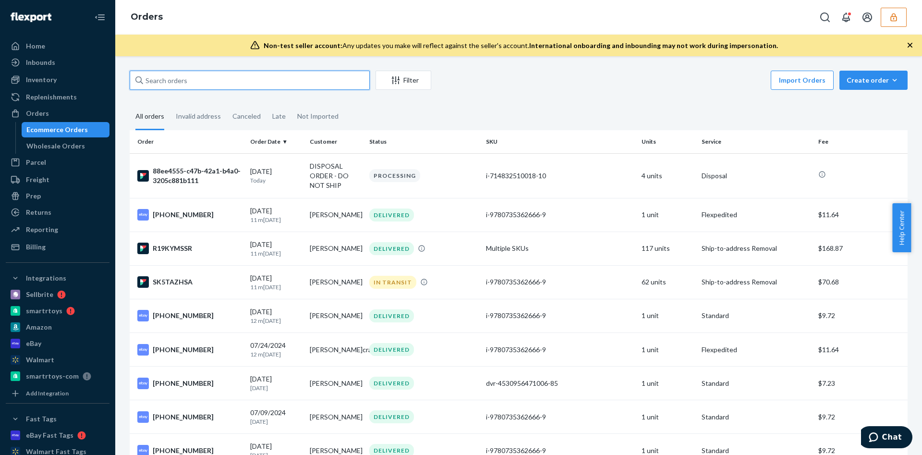
paste input "134924916"
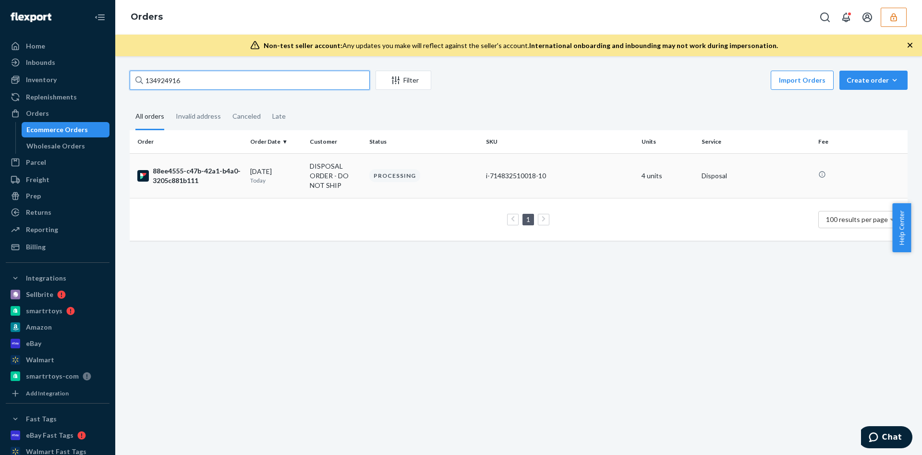
type input "134924916"
click at [549, 179] on div "i-714832510018-10" at bounding box center [560, 176] width 148 height 10
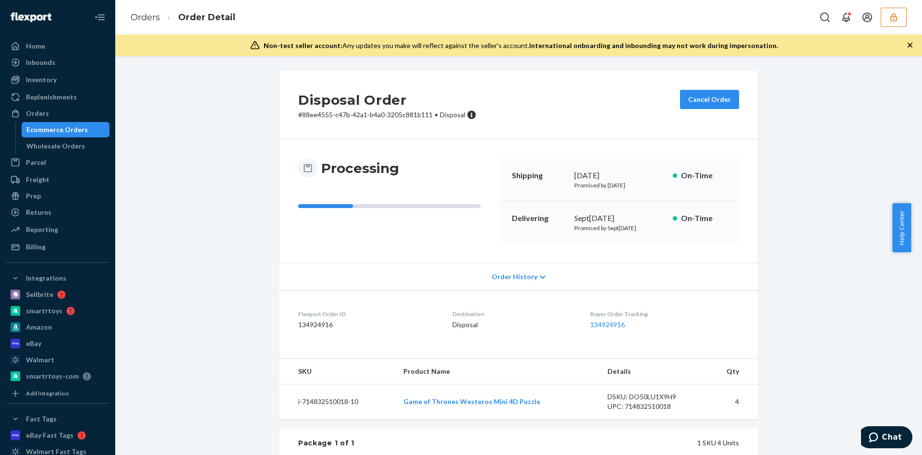
click at [892, 15] on icon "button" at bounding box center [894, 17] width 10 height 10
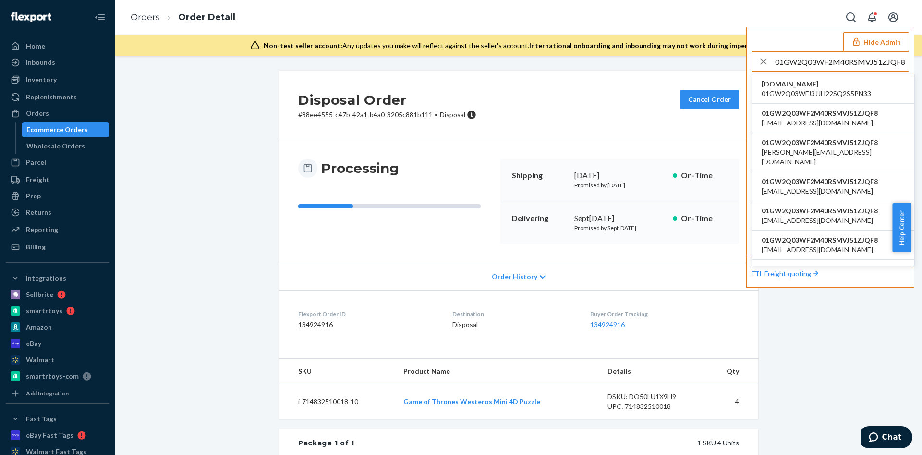
type input "01GW2Q03WF2M40RSMVJ51ZJQF8"
click at [844, 116] on span "01GW2Q03WF2M40RSMVJ51ZJQF8" at bounding box center [819, 113] width 116 height 10
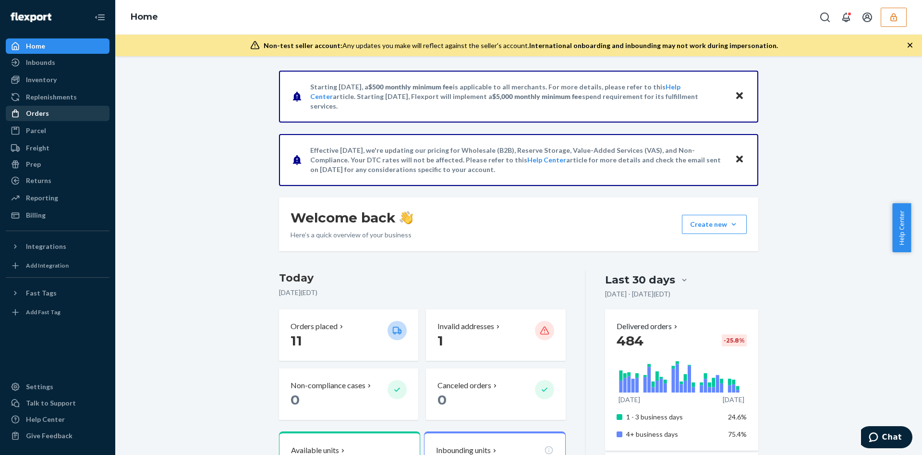
click at [48, 114] on div "Orders" at bounding box center [58, 113] width 102 height 13
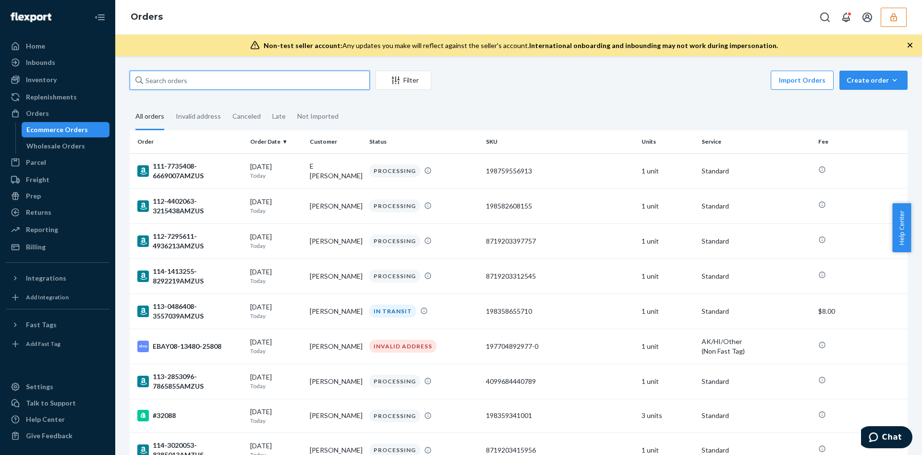
paste input "114-7987117-9911454AMZUS"
click at [162, 85] on input "text" at bounding box center [250, 80] width 240 height 19
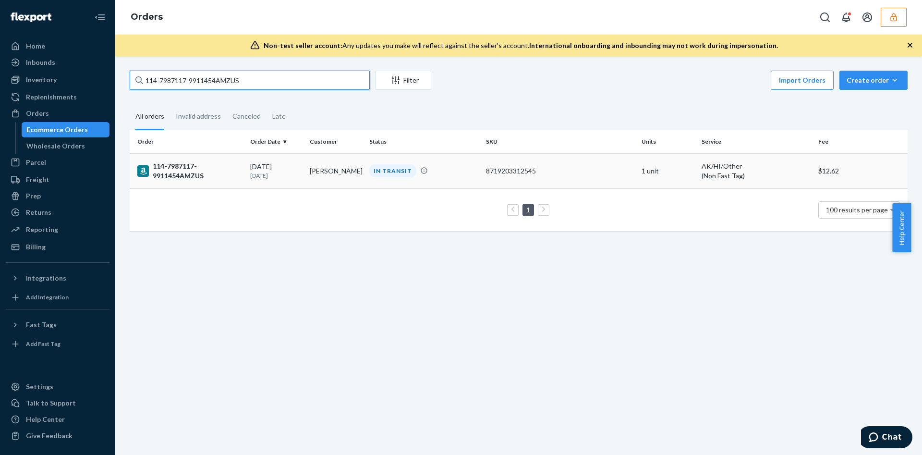
type input "114-7987117-9911454AMZUS"
click at [240, 157] on td "114-7987117-9911454AMZUS" at bounding box center [188, 170] width 117 height 35
